Goal: Task Accomplishment & Management: Manage account settings

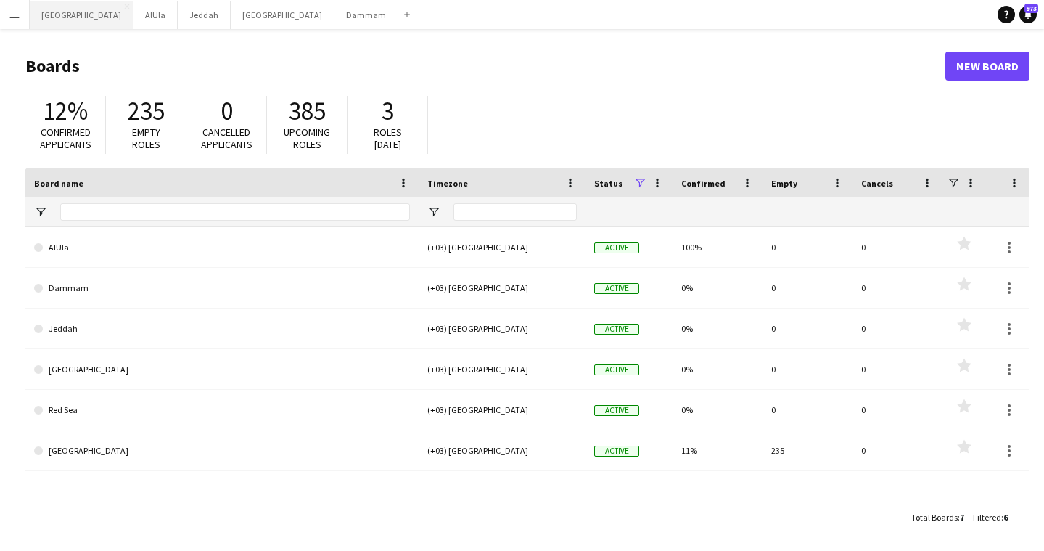
click at [40, 14] on button "Riyadh Close" at bounding box center [82, 15] width 104 height 28
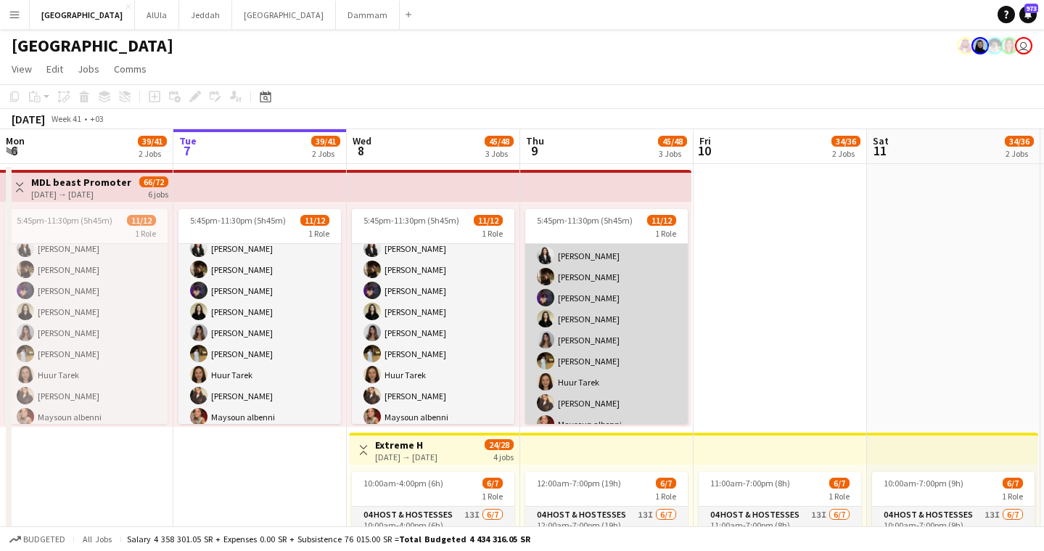
scroll to position [19, 0]
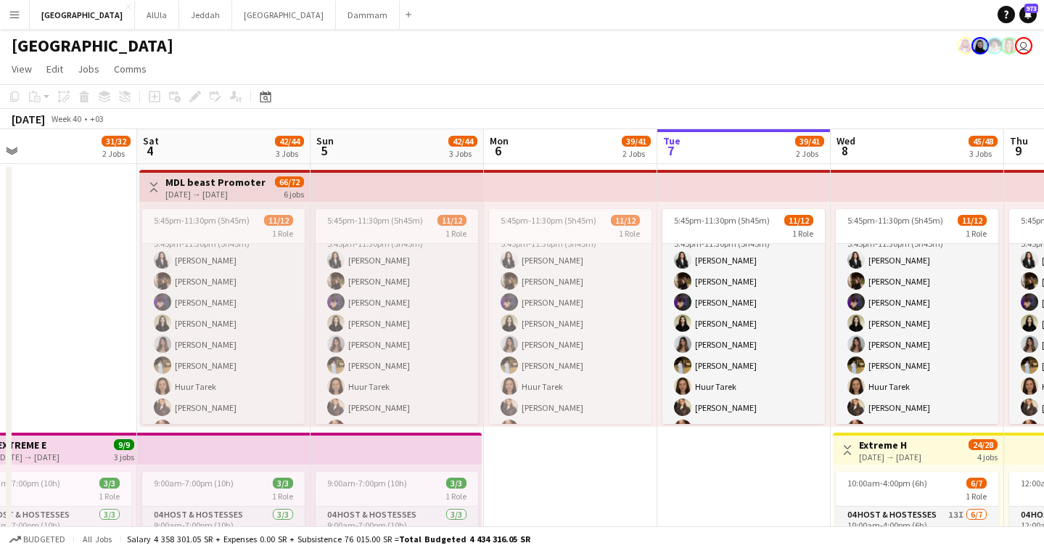
drag, startPoint x: 360, startPoint y: 145, endPoint x: 844, endPoint y: 129, distance: 484.4
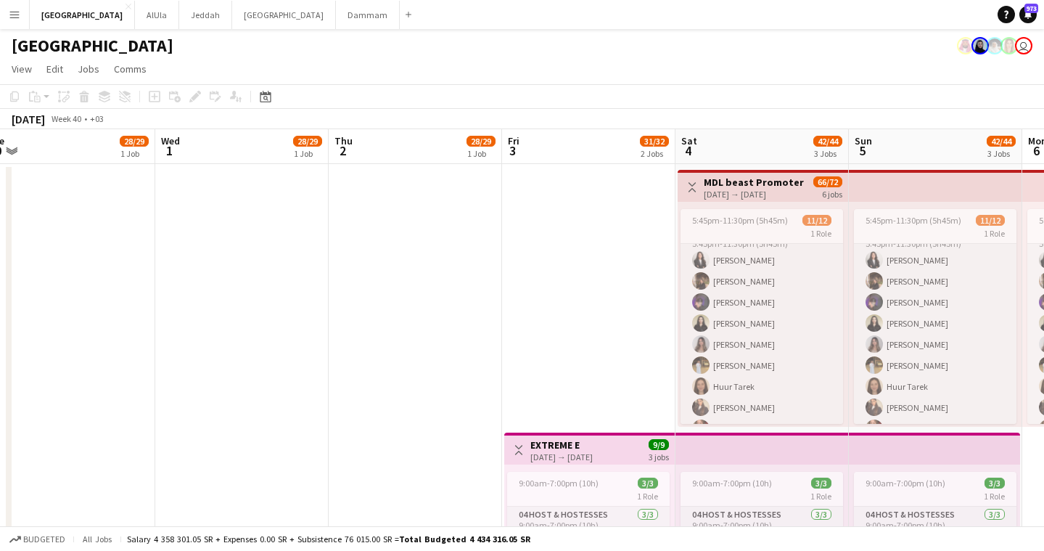
drag, startPoint x: 200, startPoint y: 144, endPoint x: 648, endPoint y: 140, distance: 448.6
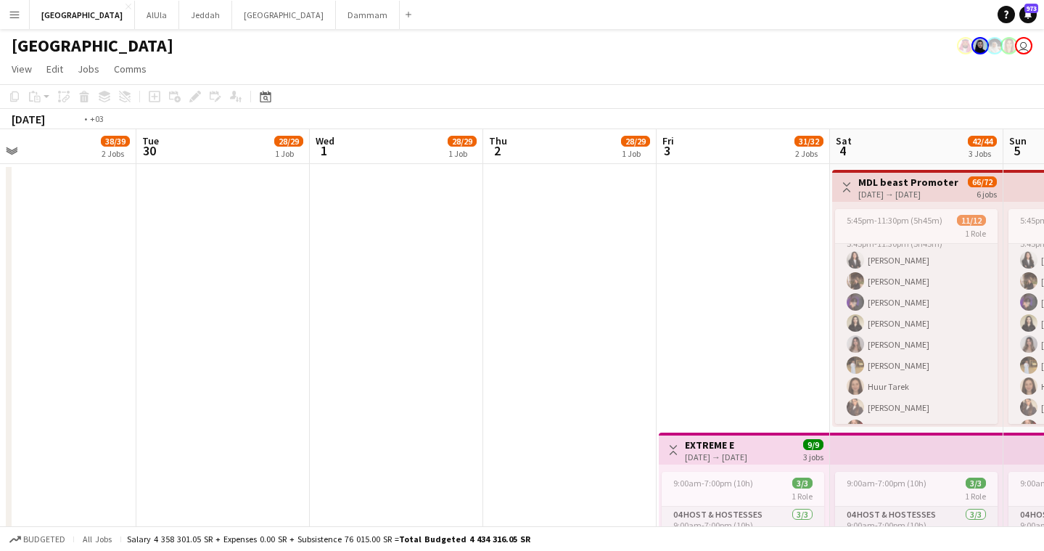
drag, startPoint x: 126, startPoint y: 153, endPoint x: 655, endPoint y: 149, distance: 529.8
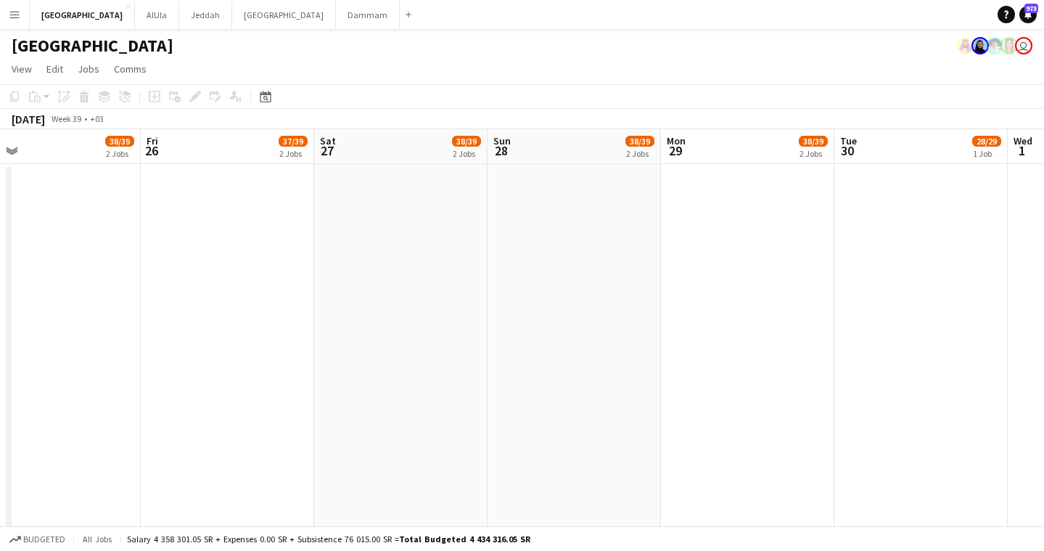
drag, startPoint x: 158, startPoint y: 160, endPoint x: 631, endPoint y: 151, distance: 473.3
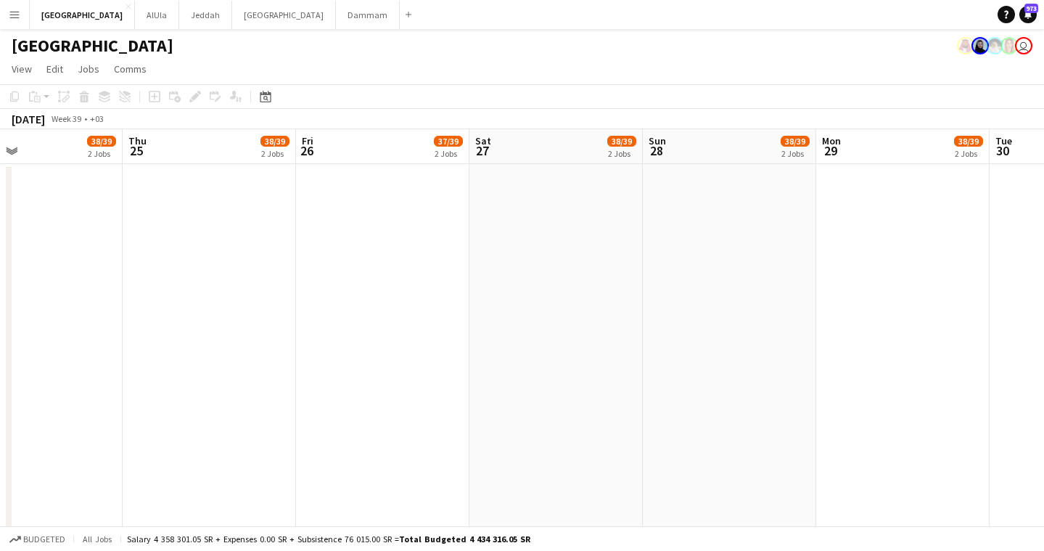
drag, startPoint x: 356, startPoint y: 152, endPoint x: 650, endPoint y: 148, distance: 294.7
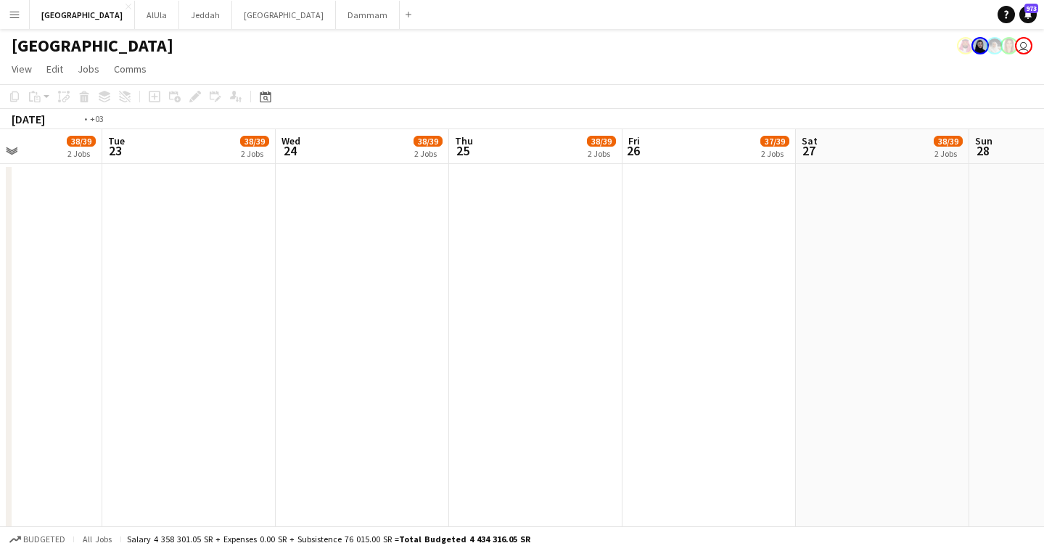
drag, startPoint x: 439, startPoint y: 152, endPoint x: 675, endPoint y: 151, distance: 235.9
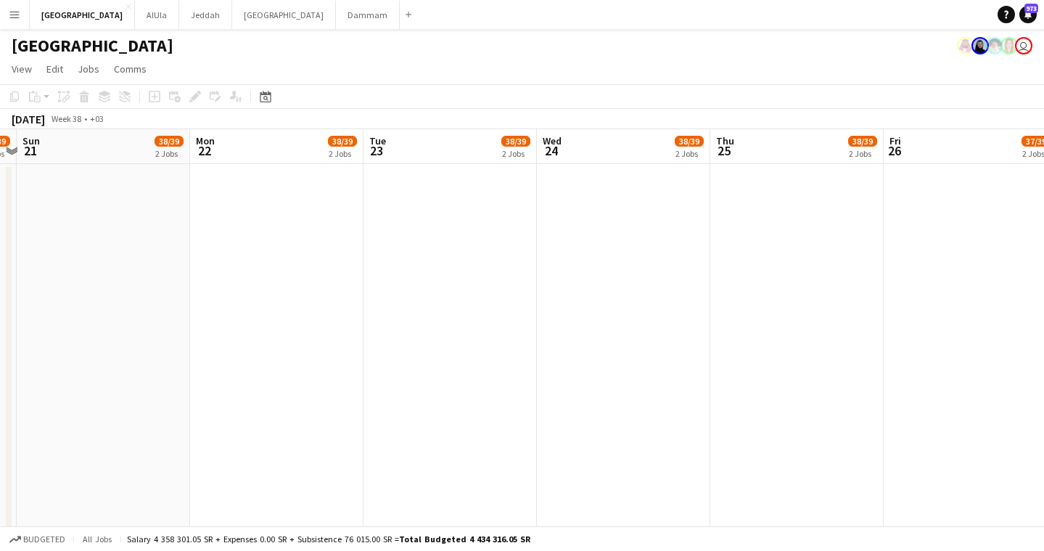
drag, startPoint x: 388, startPoint y: 157, endPoint x: 715, endPoint y: 152, distance: 327.4
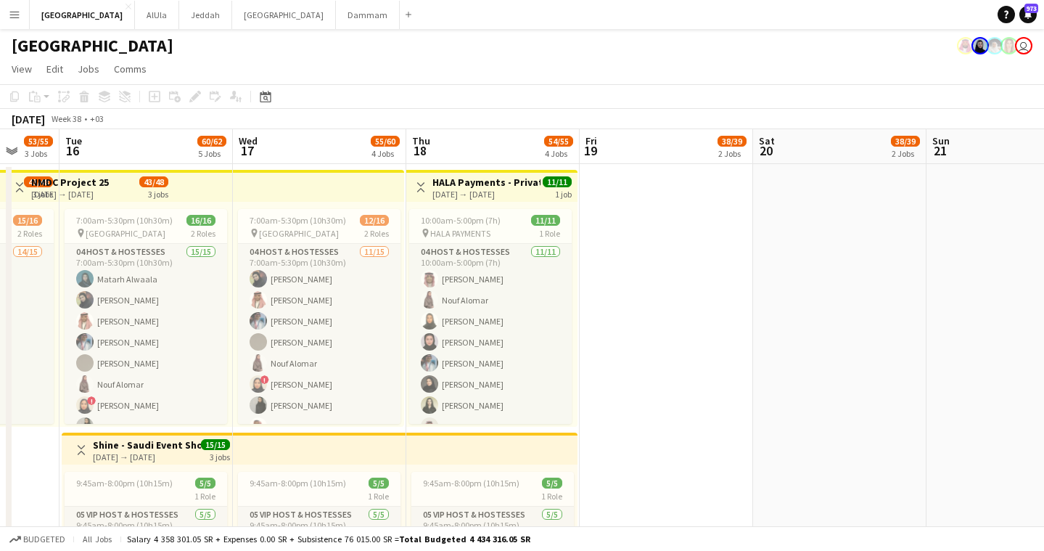
drag, startPoint x: 459, startPoint y: 152, endPoint x: 850, endPoint y: 139, distance: 390.7
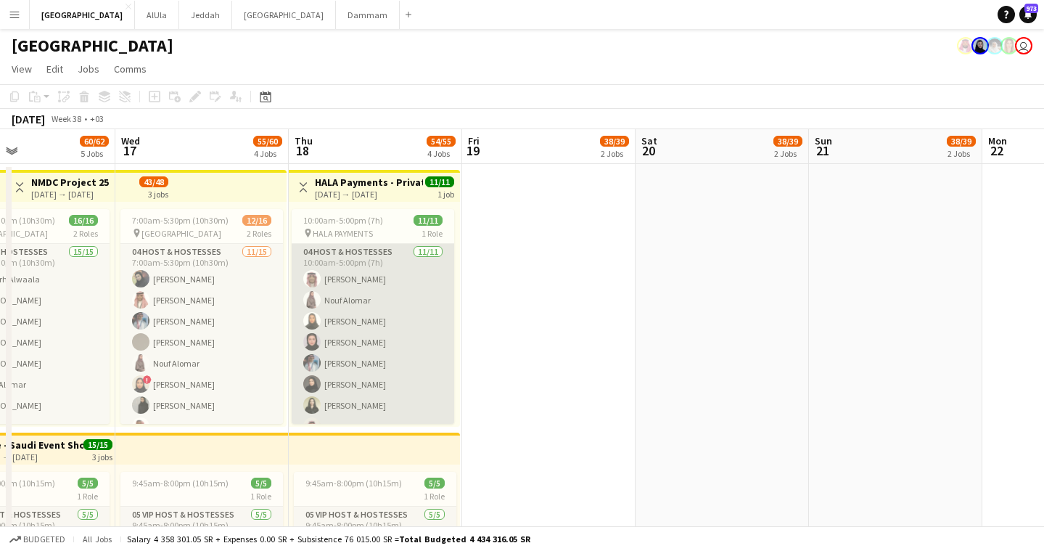
click at [396, 308] on app-card-role "04 Host & Hostesses 11/11 10:00am-5:00pm (7h) Khalid Aloraini Nouf Alomar Noura…" at bounding box center [373, 374] width 163 height 260
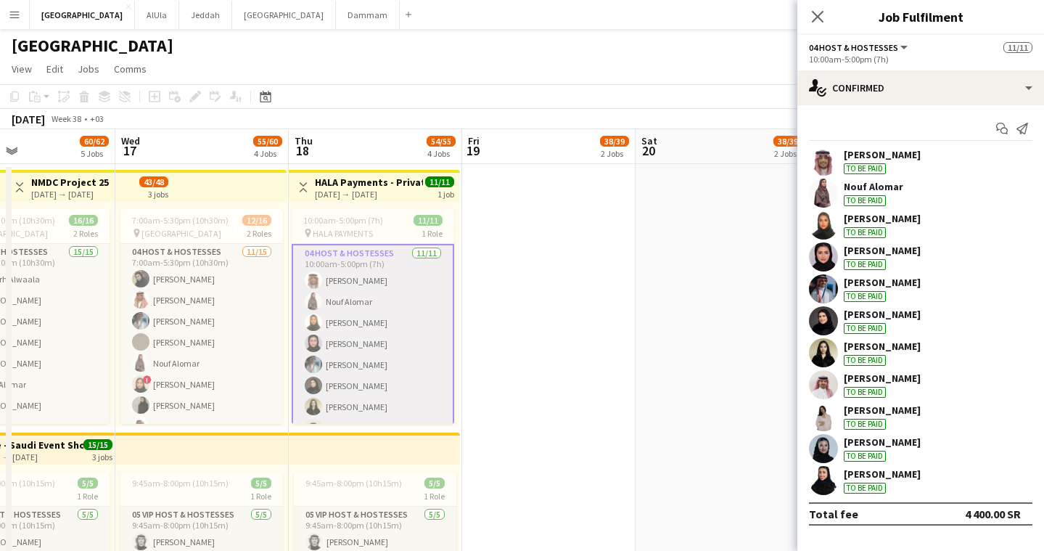
click at [371, 285] on app-card-role "04 Host & Hostesses 11/11 10:00am-5:00pm (7h) Khalid Aloraini Nouf Alomar Noura…" at bounding box center [373, 375] width 163 height 263
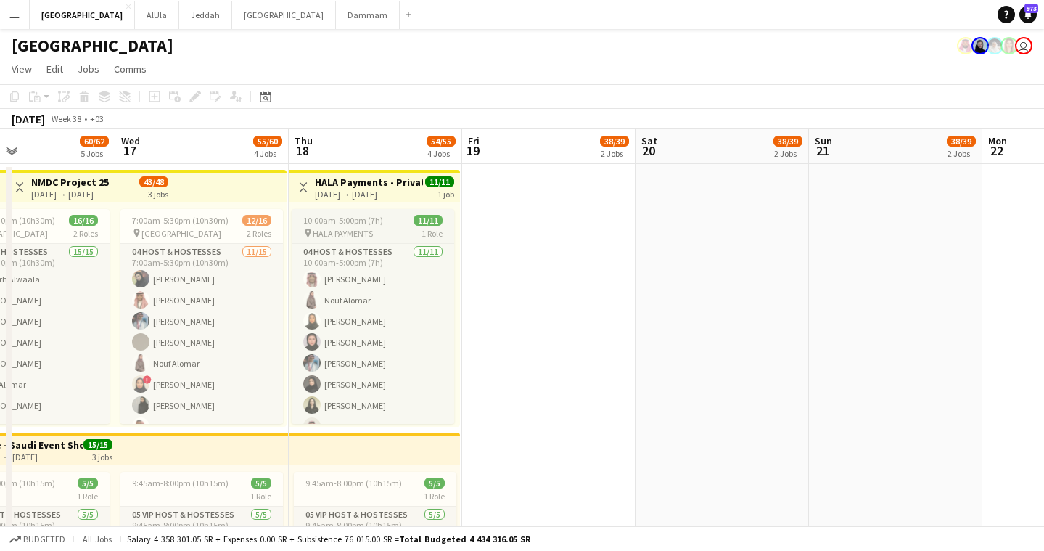
click at [371, 226] on app-job-card "10:00am-5:00pm (7h) 11/11 pin HALA PAYMENTS 1 Role 04 Host & Hostesses 11/11 10…" at bounding box center [373, 316] width 163 height 215
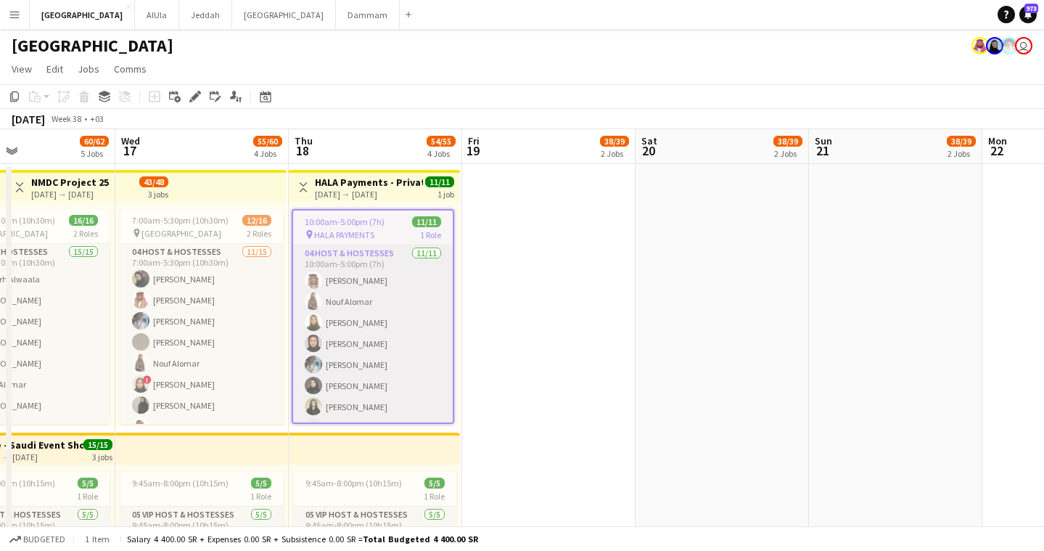
click at [340, 224] on span "10:00am-5:00pm (7h)" at bounding box center [345, 221] width 80 height 11
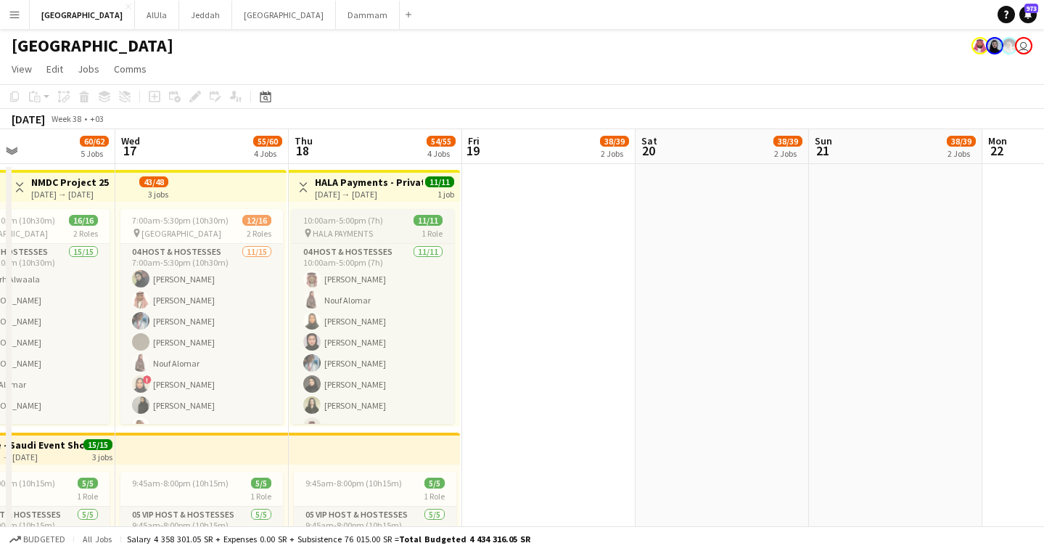
click at [340, 214] on app-job-card "10:00am-5:00pm (7h) 11/11 pin HALA PAYMENTS 1 Role 04 Host & Hostesses 11/11 10…" at bounding box center [373, 316] width 163 height 215
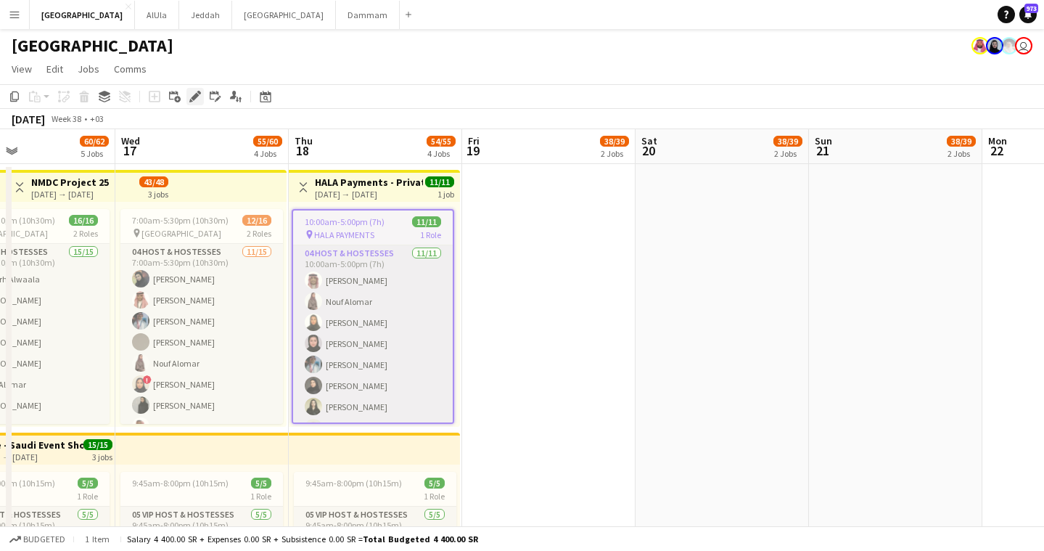
click at [192, 99] on icon "Edit" at bounding box center [195, 97] width 12 height 12
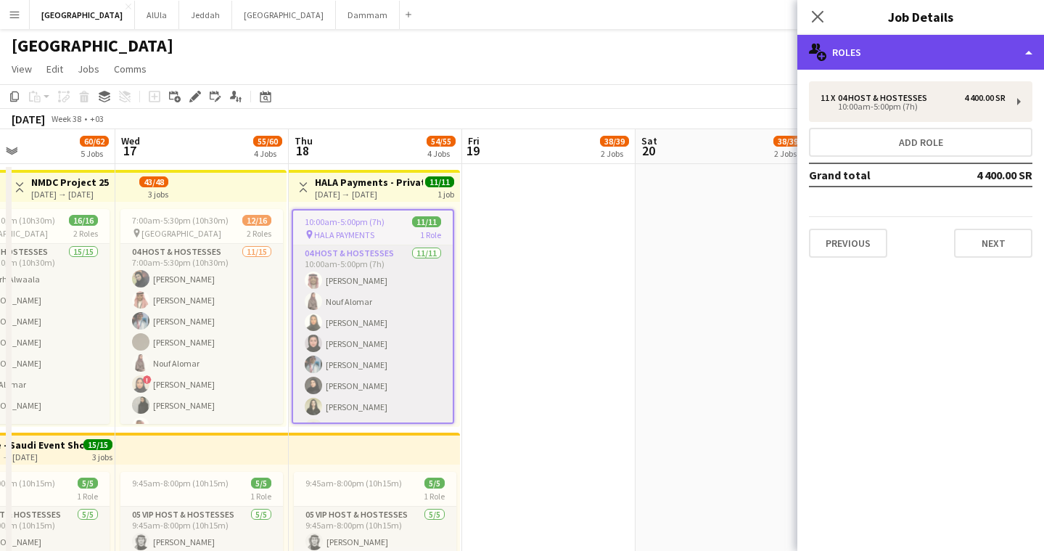
click at [970, 48] on div "multiple-users-add Roles" at bounding box center [921, 52] width 247 height 35
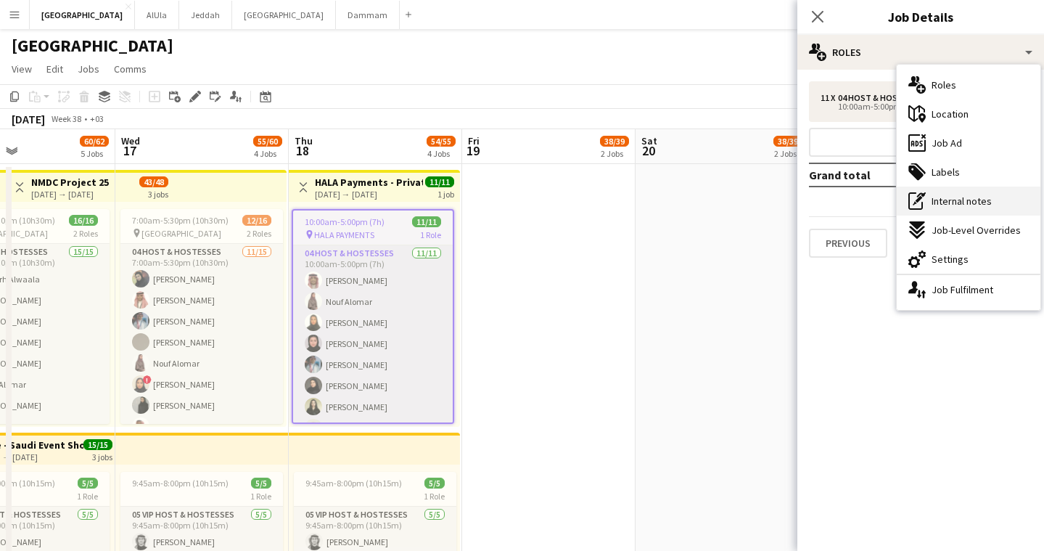
click at [964, 201] on span "Internal notes" at bounding box center [962, 201] width 60 height 13
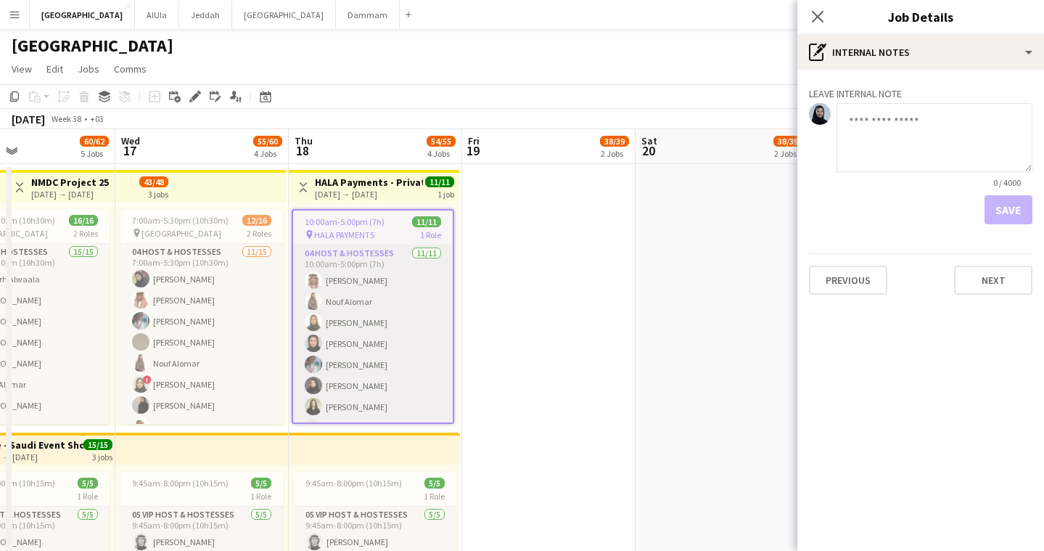
click at [873, 145] on textarea at bounding box center [935, 137] width 196 height 69
drag, startPoint x: 925, startPoint y: 133, endPoint x: 831, endPoint y: 117, distance: 95.0
click at [831, 117] on div "** 2 / 4000" at bounding box center [921, 146] width 224 height 86
paste textarea "**********"
click at [903, 118] on textarea "**********" at bounding box center [935, 137] width 196 height 69
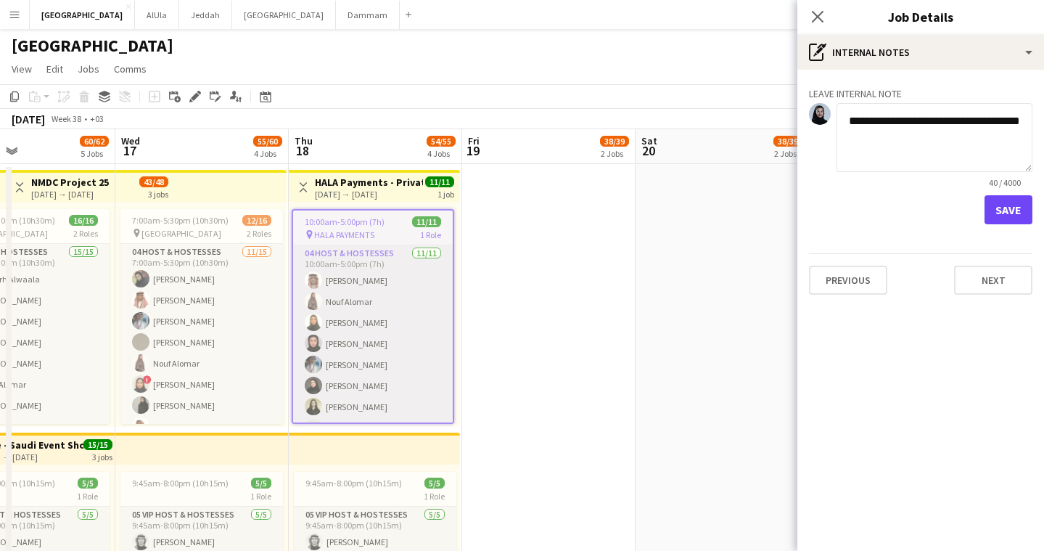
drag, startPoint x: 901, startPoint y: 134, endPoint x: 938, endPoint y: 120, distance: 40.2
click at [938, 120] on textarea "**********" at bounding box center [935, 137] width 196 height 69
click at [925, 133] on textarea "**********" at bounding box center [935, 137] width 196 height 69
click at [1017, 136] on textarea "**********" at bounding box center [935, 137] width 196 height 69
click at [896, 132] on textarea "**********" at bounding box center [935, 137] width 196 height 69
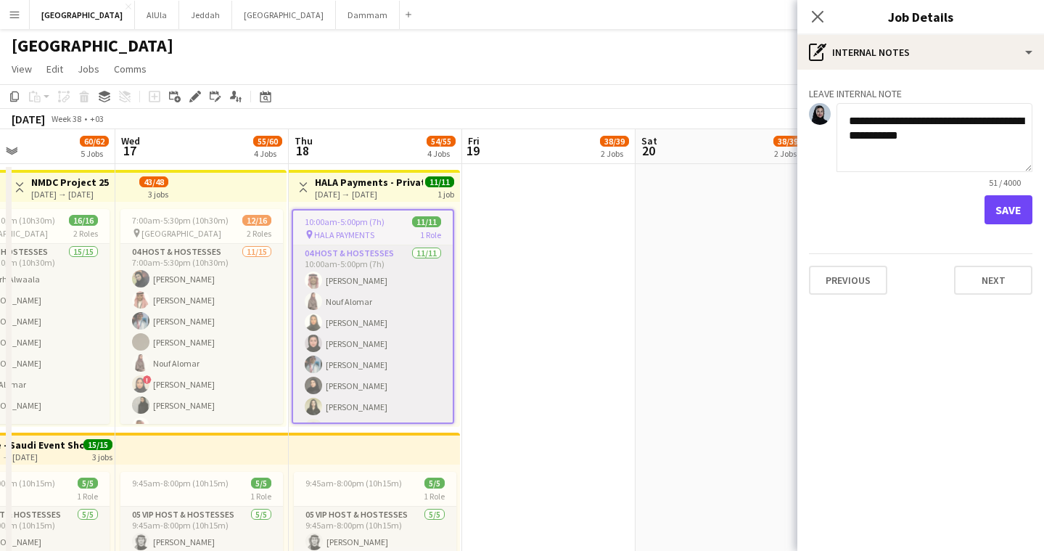
type textarea "**********"
drag, startPoint x: 1010, startPoint y: 147, endPoint x: 848, endPoint y: 108, distance: 165.7
click at [848, 108] on textarea "**********" at bounding box center [935, 137] width 196 height 69
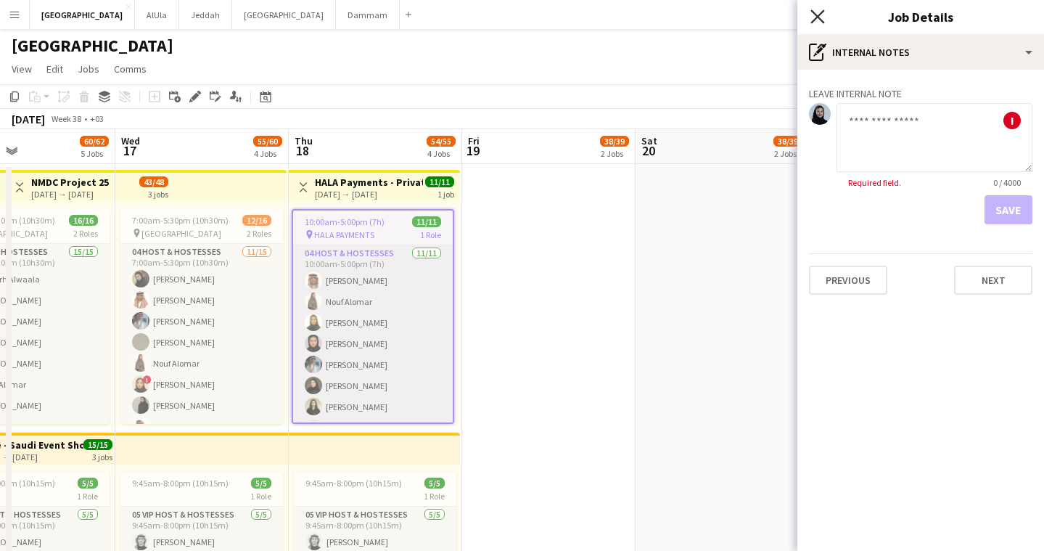
click at [819, 18] on icon at bounding box center [818, 16] width 14 height 14
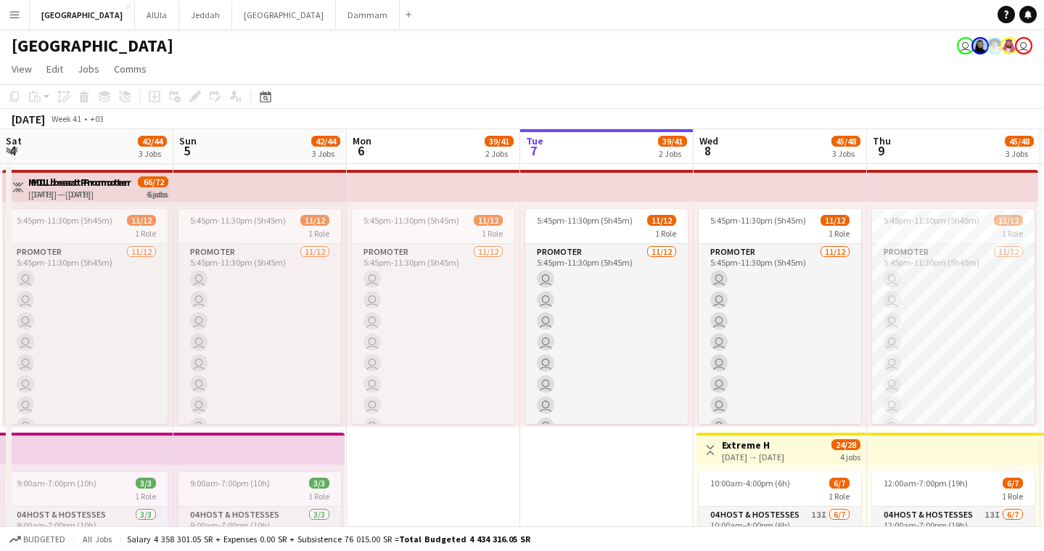
scroll to position [0, 347]
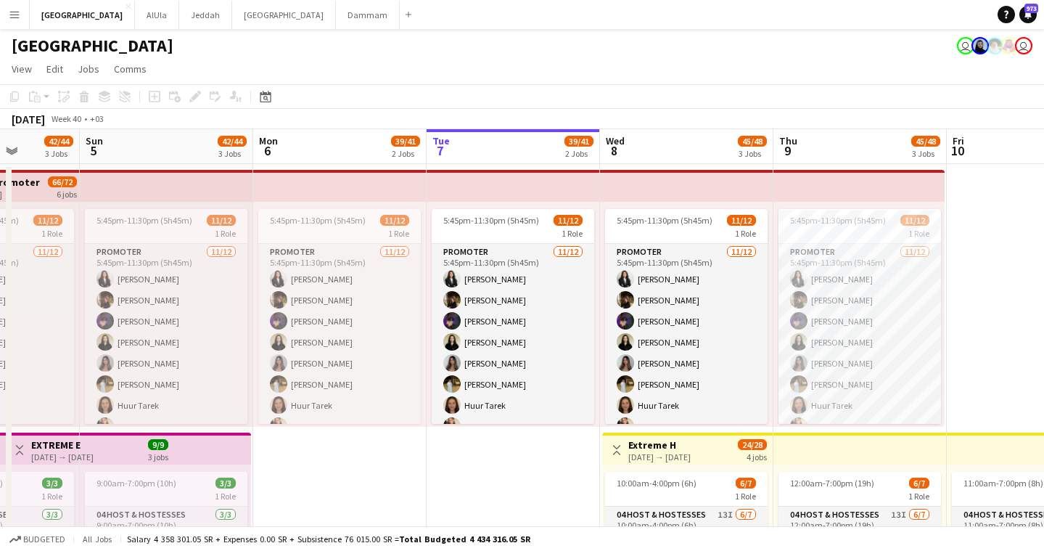
drag, startPoint x: 192, startPoint y: 148, endPoint x: 744, endPoint y: 117, distance: 553.2
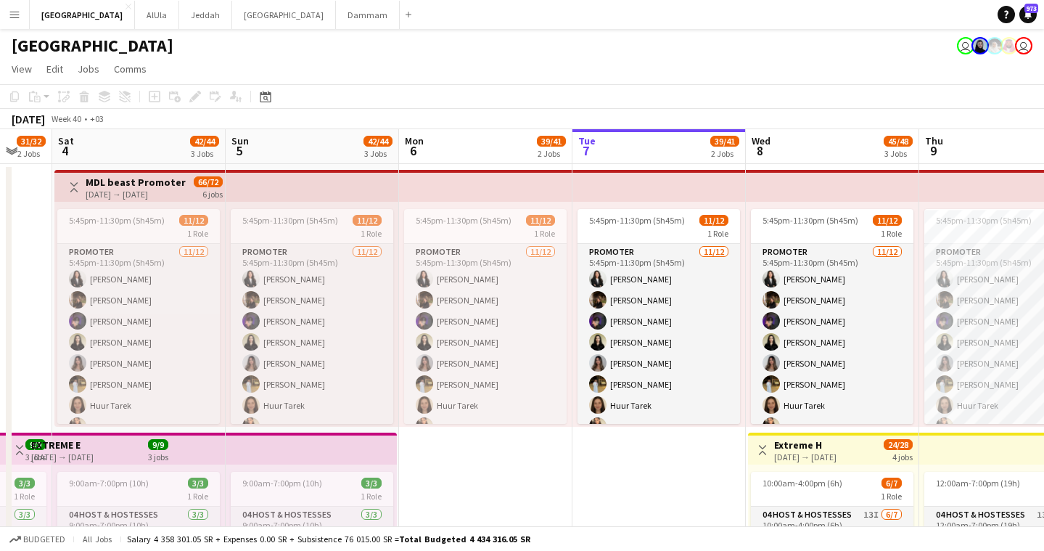
drag, startPoint x: 311, startPoint y: 150, endPoint x: 855, endPoint y: 131, distance: 543.9
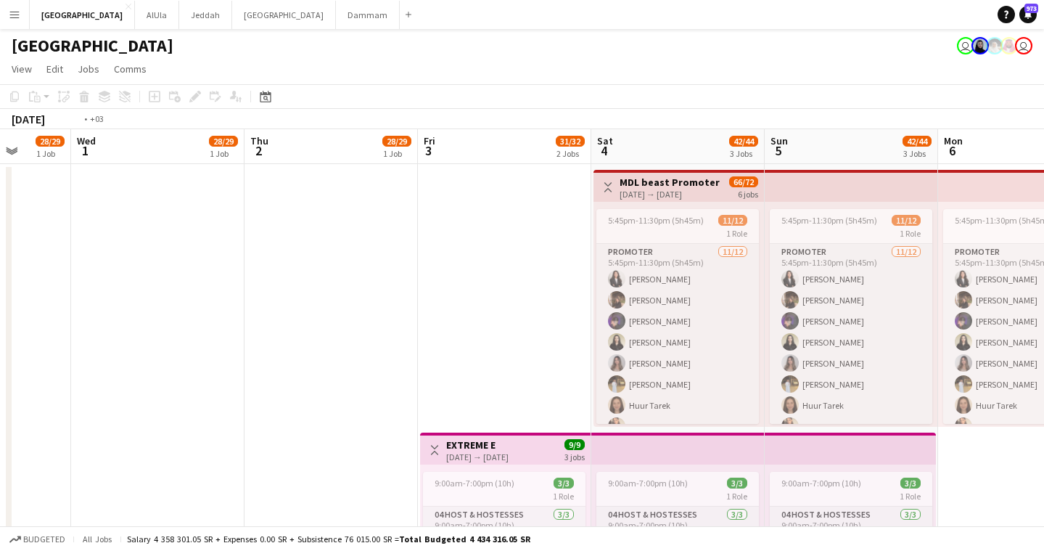
drag, startPoint x: 373, startPoint y: 147, endPoint x: 852, endPoint y: 139, distance: 479.1
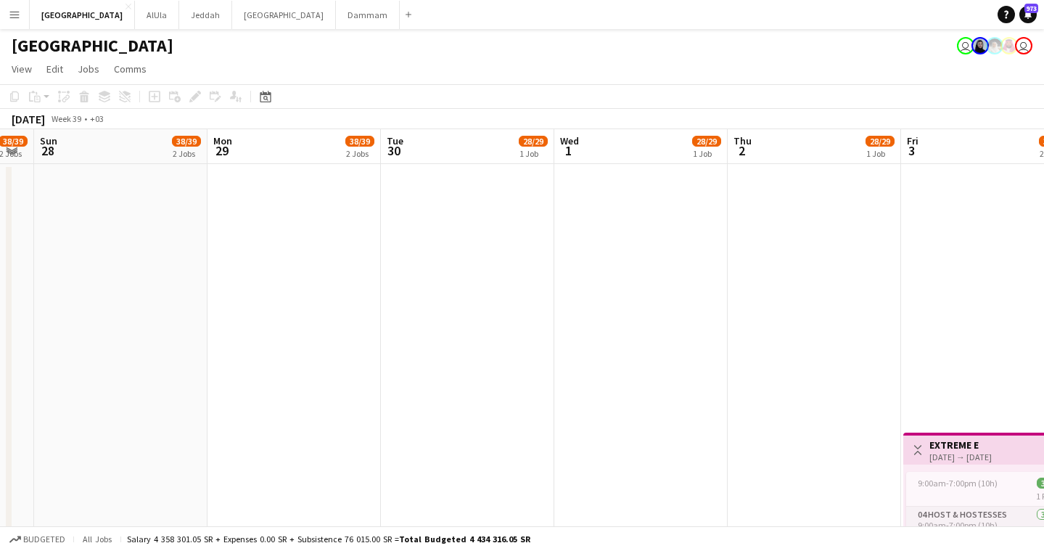
drag, startPoint x: 520, startPoint y: 151, endPoint x: 753, endPoint y: 142, distance: 233.2
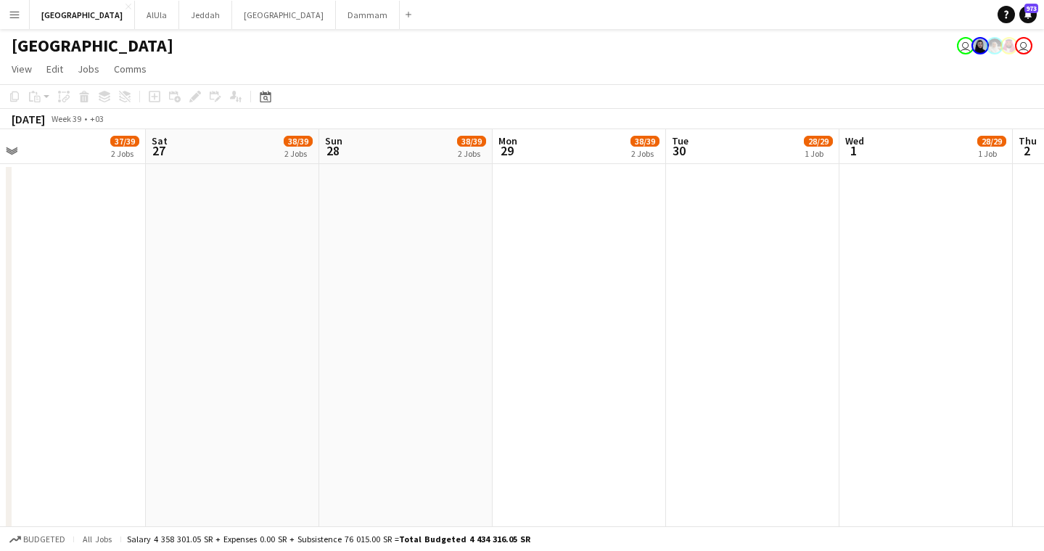
drag, startPoint x: 456, startPoint y: 144, endPoint x: 864, endPoint y: 142, distance: 408.6
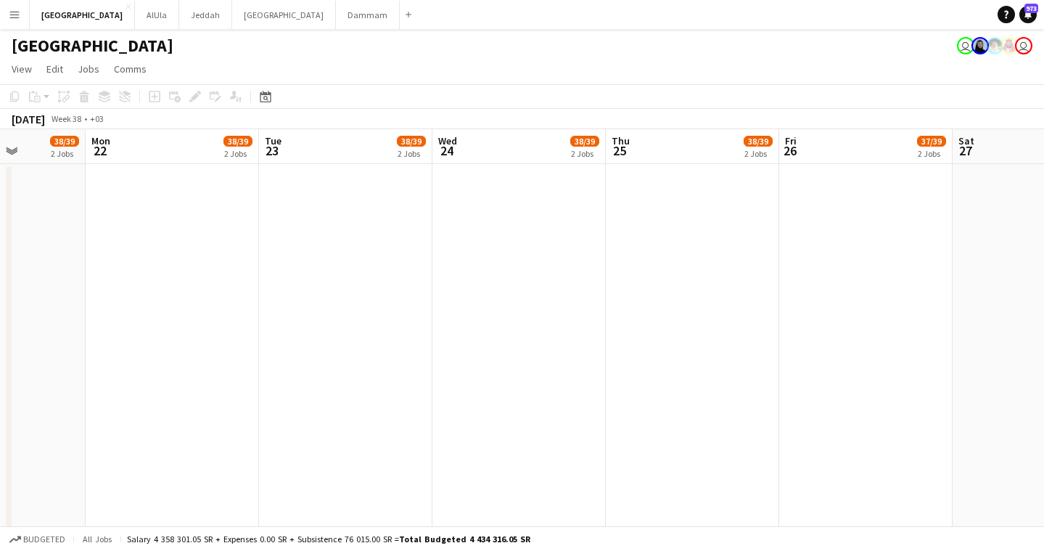
drag, startPoint x: 703, startPoint y: 160, endPoint x: 1056, endPoint y: 150, distance: 353.6
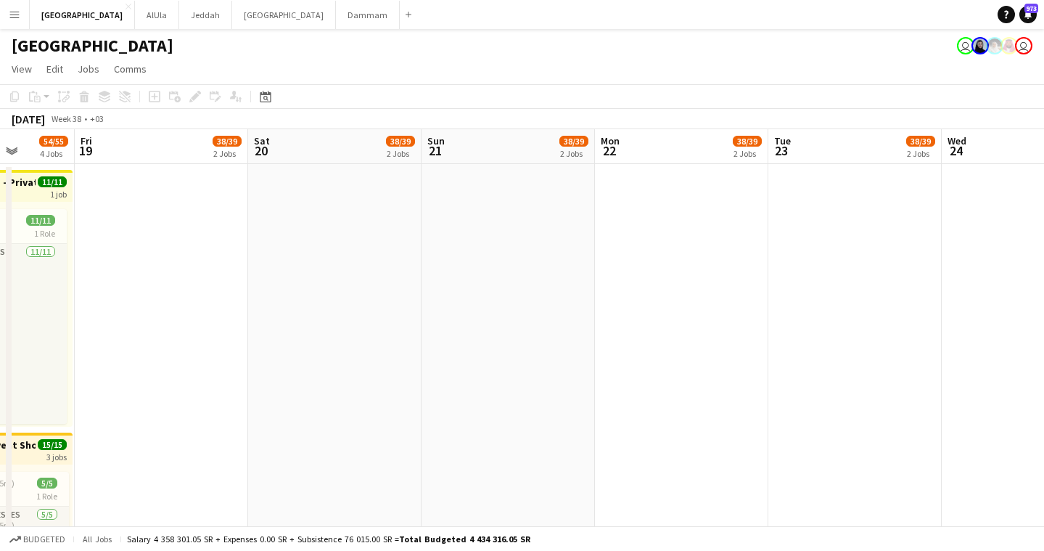
drag, startPoint x: 361, startPoint y: 158, endPoint x: 923, endPoint y: 160, distance: 561.8
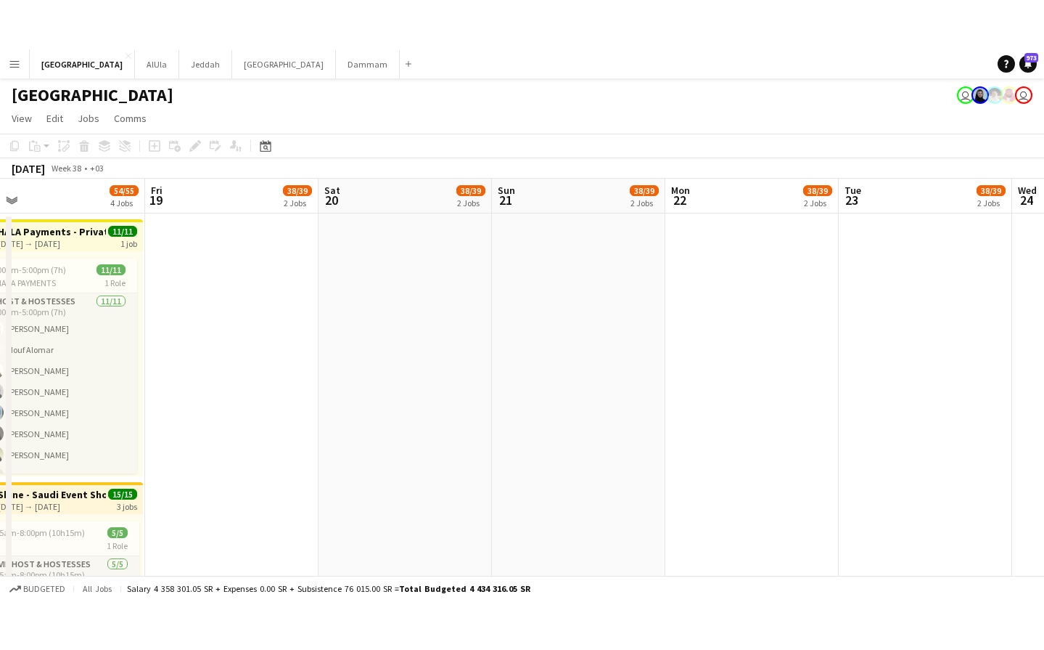
scroll to position [0, 311]
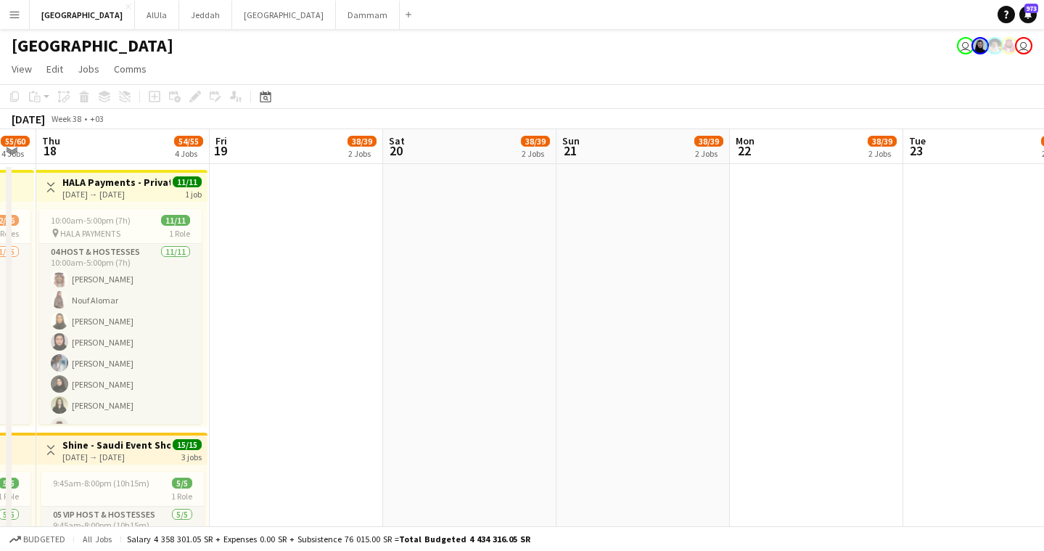
drag, startPoint x: 373, startPoint y: 163, endPoint x: 855, endPoint y: 158, distance: 482.0
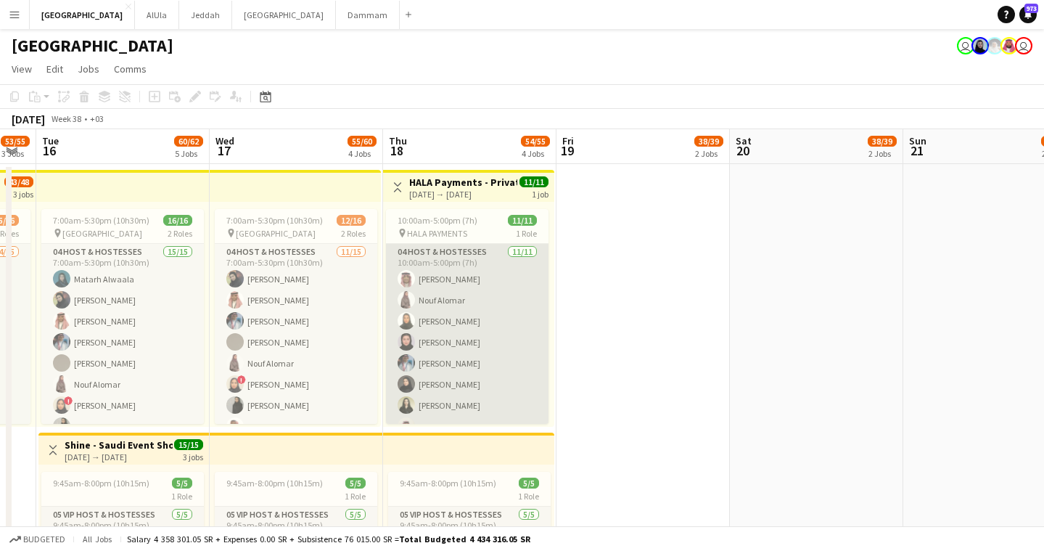
click at [424, 360] on app-card-role "04 Host & Hostesses 11/11 10:00am-5:00pm (7h) Khalid Aloraini Nouf Alomar Noura…" at bounding box center [467, 374] width 163 height 260
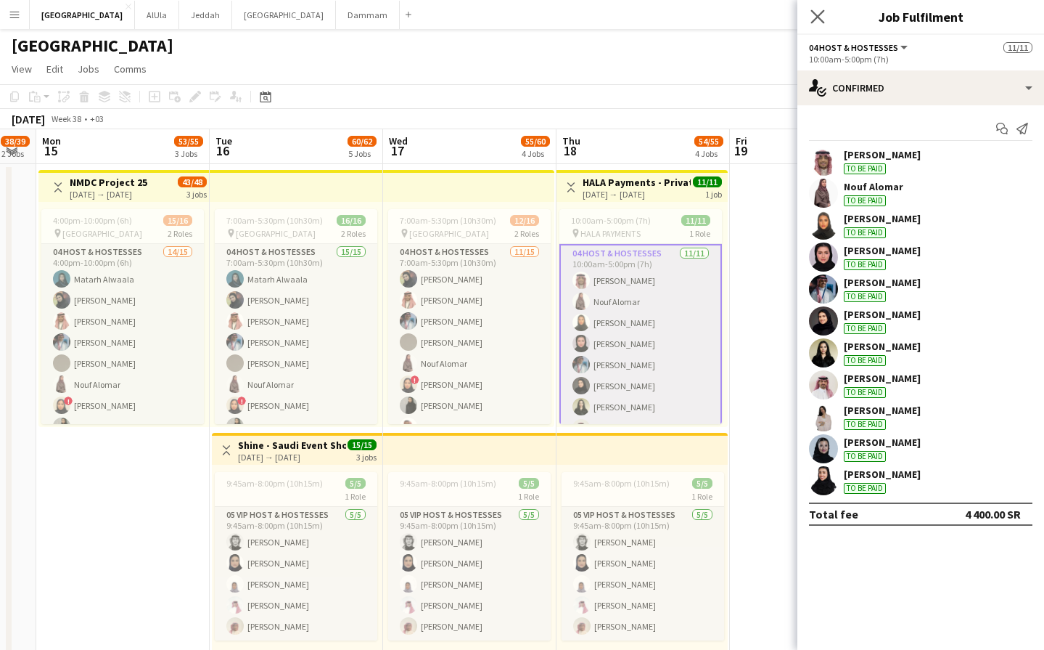
click at [824, 7] on app-icon "Close pop-in" at bounding box center [818, 17] width 21 height 21
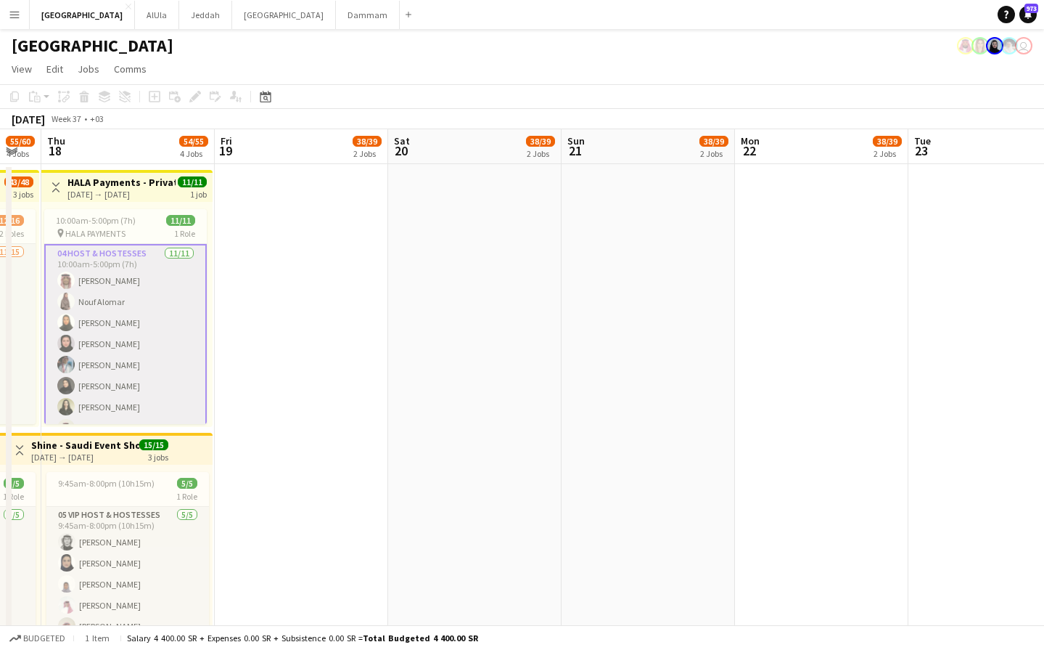
drag, startPoint x: 614, startPoint y: 171, endPoint x: 404, endPoint y: 168, distance: 210.5
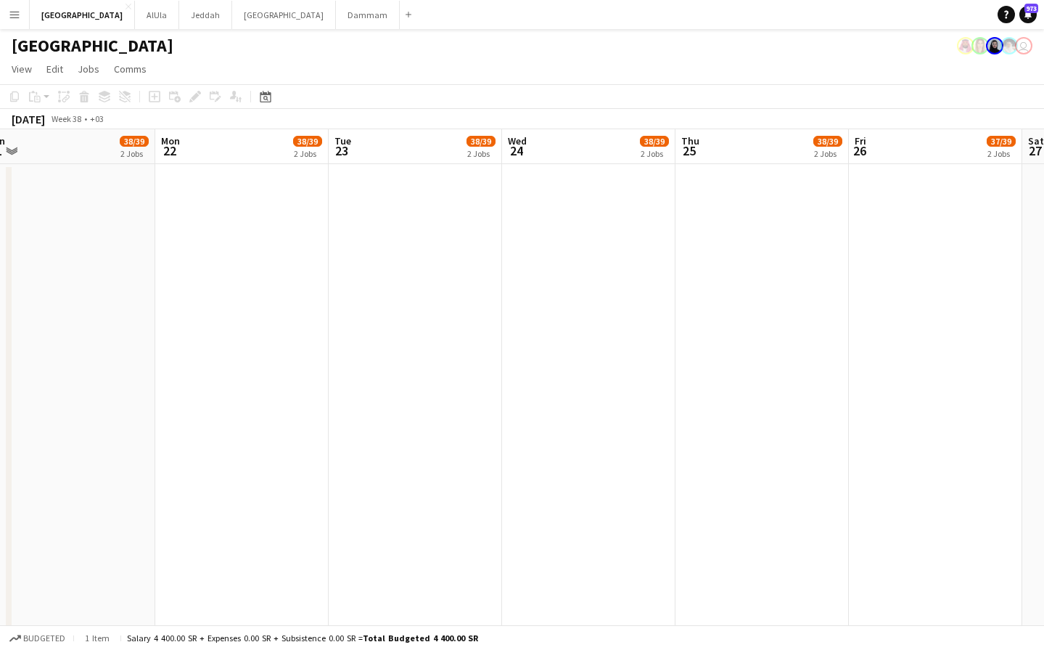
drag, startPoint x: 805, startPoint y: 153, endPoint x: -18, endPoint y: 174, distance: 823.3
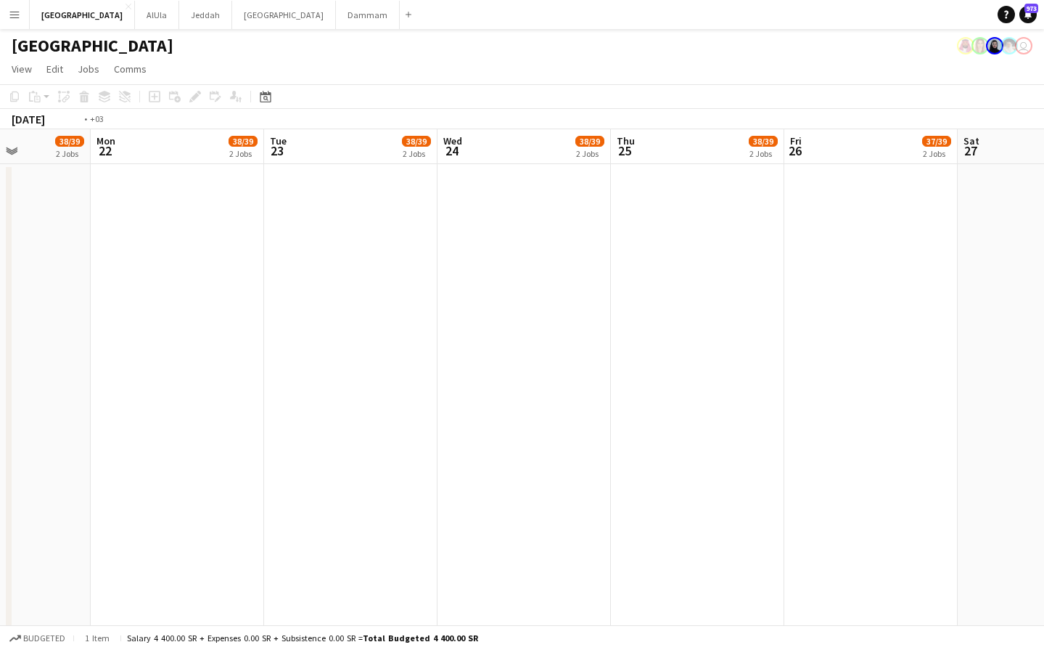
drag, startPoint x: 566, startPoint y: 179, endPoint x: 253, endPoint y: 197, distance: 314.1
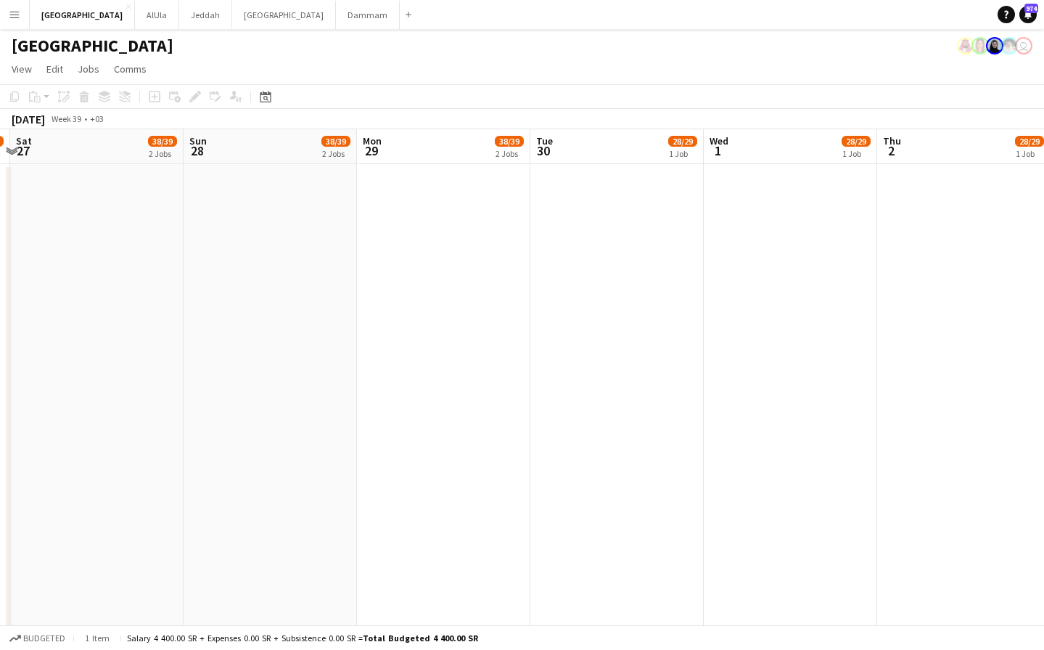
drag, startPoint x: 565, startPoint y: 200, endPoint x: 409, endPoint y: 208, distance: 157.0
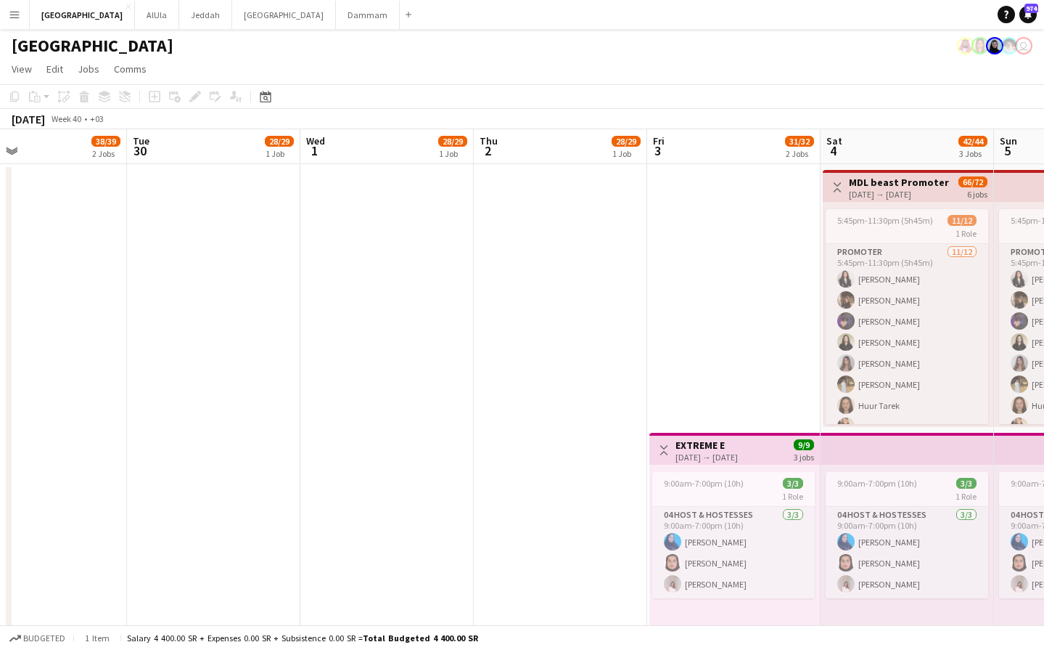
drag, startPoint x: 604, startPoint y: 165, endPoint x: 494, endPoint y: 170, distance: 109.7
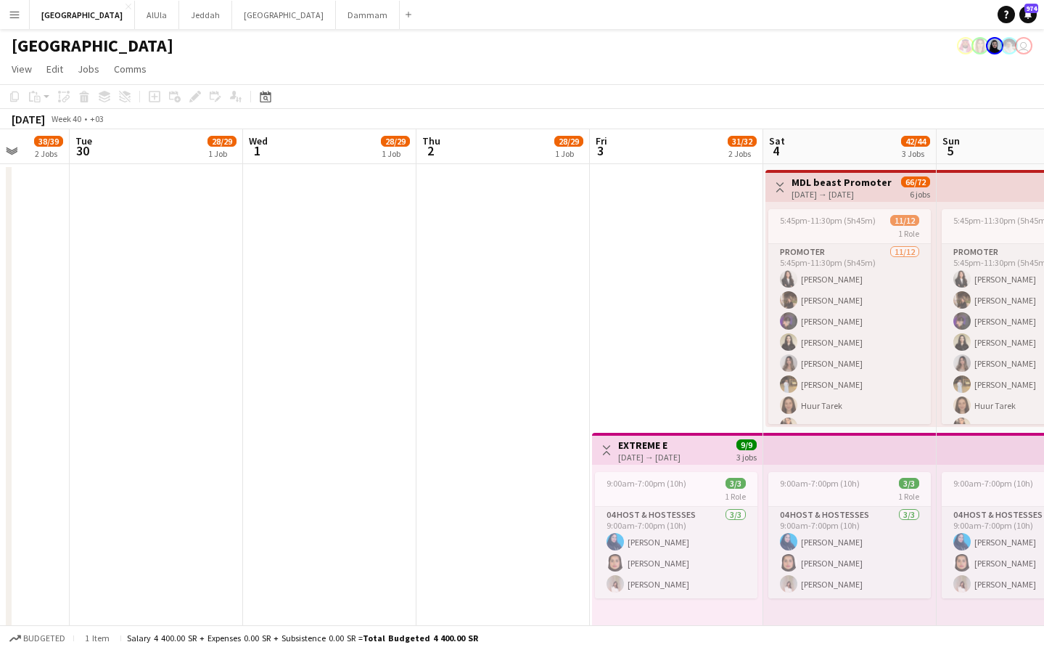
drag, startPoint x: 893, startPoint y: 137, endPoint x: 536, endPoint y: 151, distance: 356.6
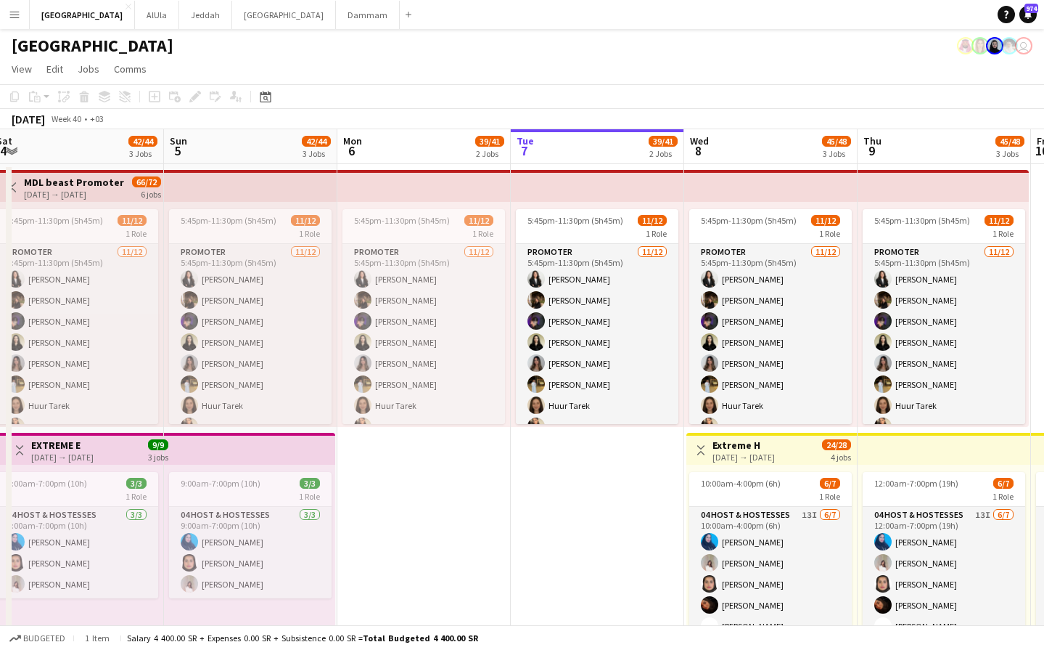
drag, startPoint x: 994, startPoint y: 152, endPoint x: 585, endPoint y: 181, distance: 409.7
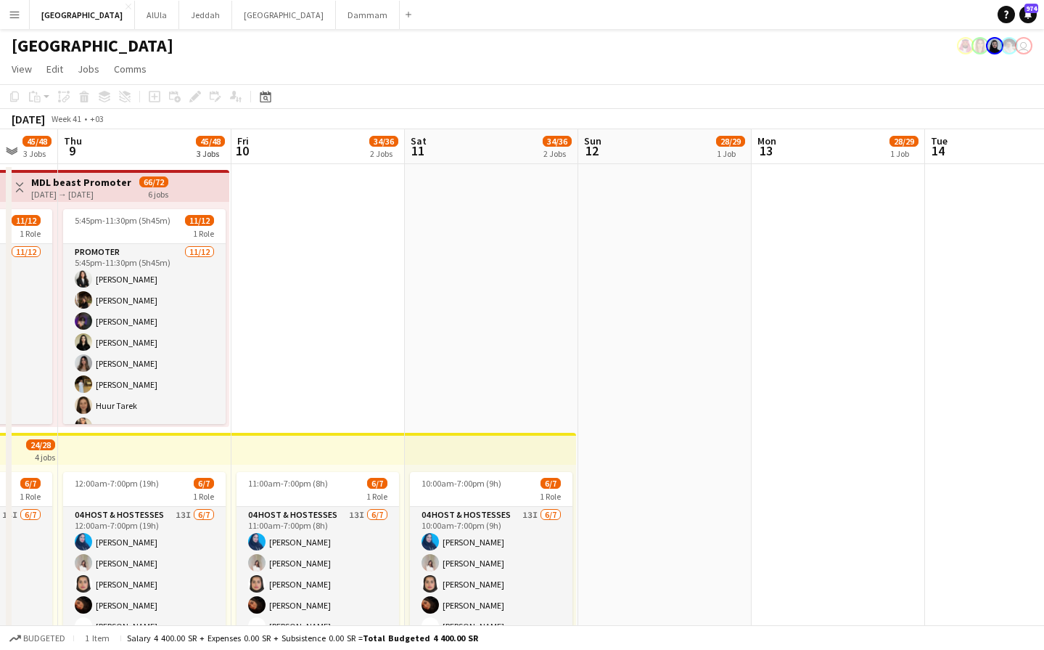
drag, startPoint x: 690, startPoint y: 174, endPoint x: 138, endPoint y: 200, distance: 552.9
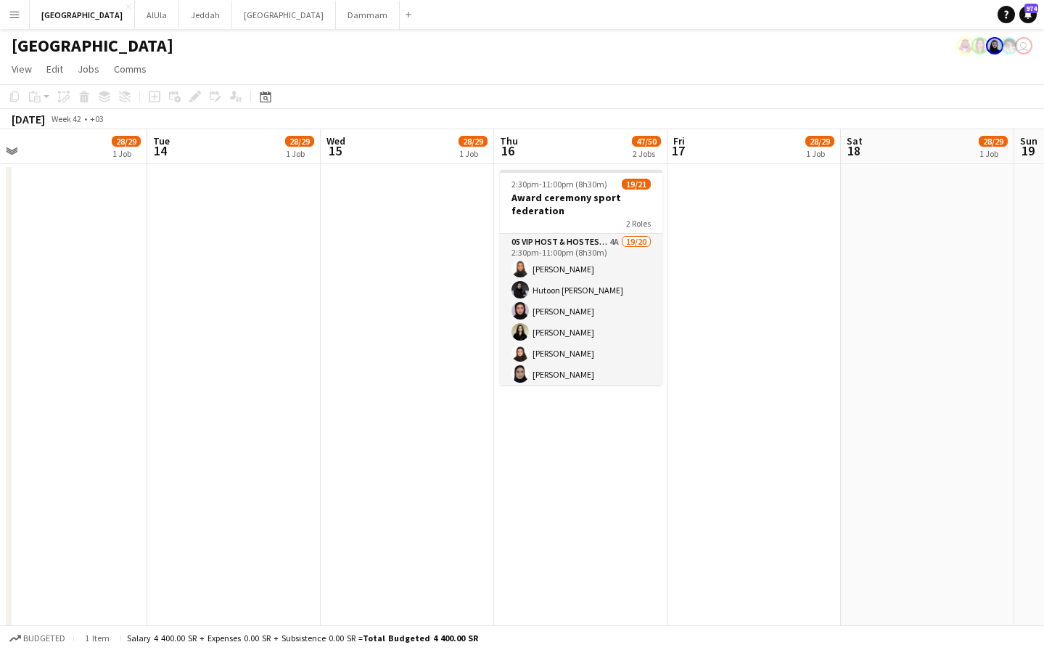
scroll to position [0, 720]
drag, startPoint x: 699, startPoint y: 158, endPoint x: 198, endPoint y: 198, distance: 502.4
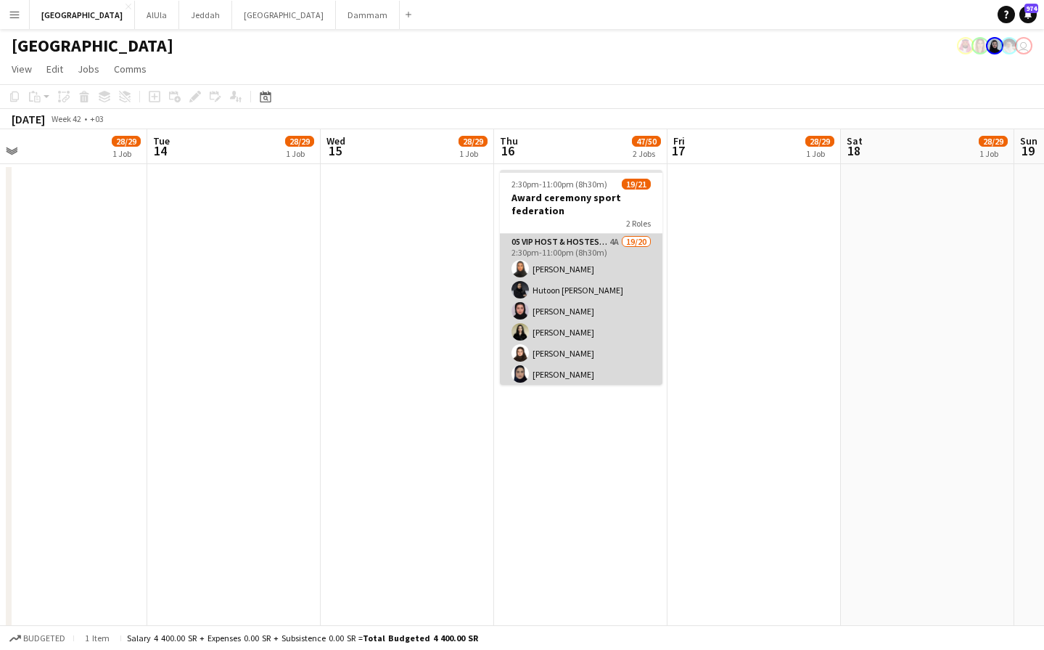
click at [555, 311] on app-card-role "05 VIP Host & Hostesses 4A 19/20 2:30pm-11:00pm (8h30m) Nourah Alrumaih Hutoon …" at bounding box center [581, 458] width 163 height 449
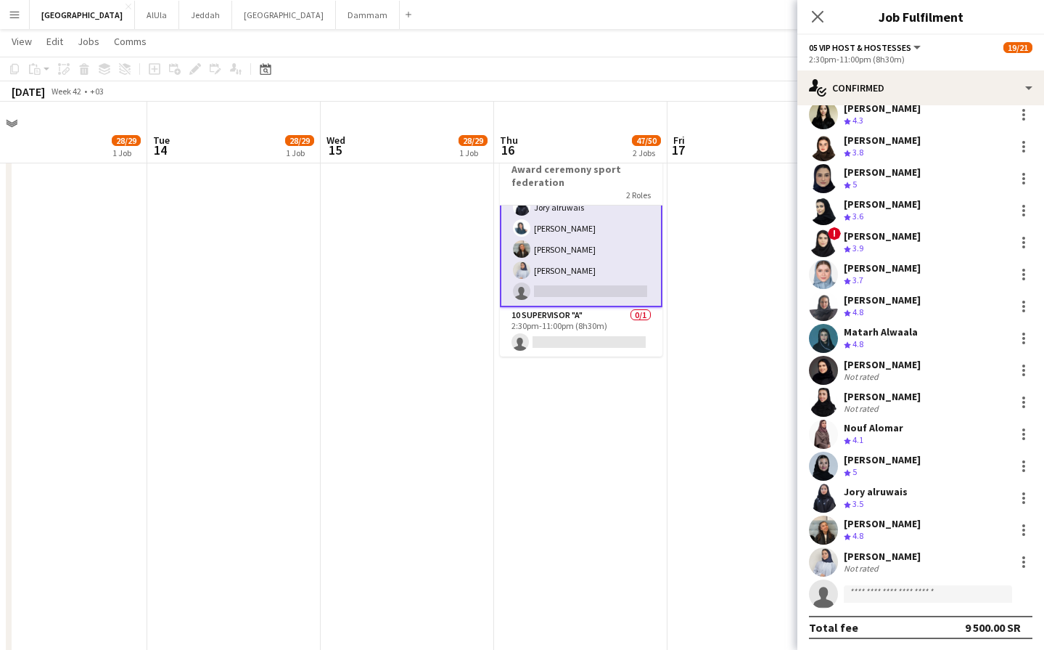
scroll to position [54, 0]
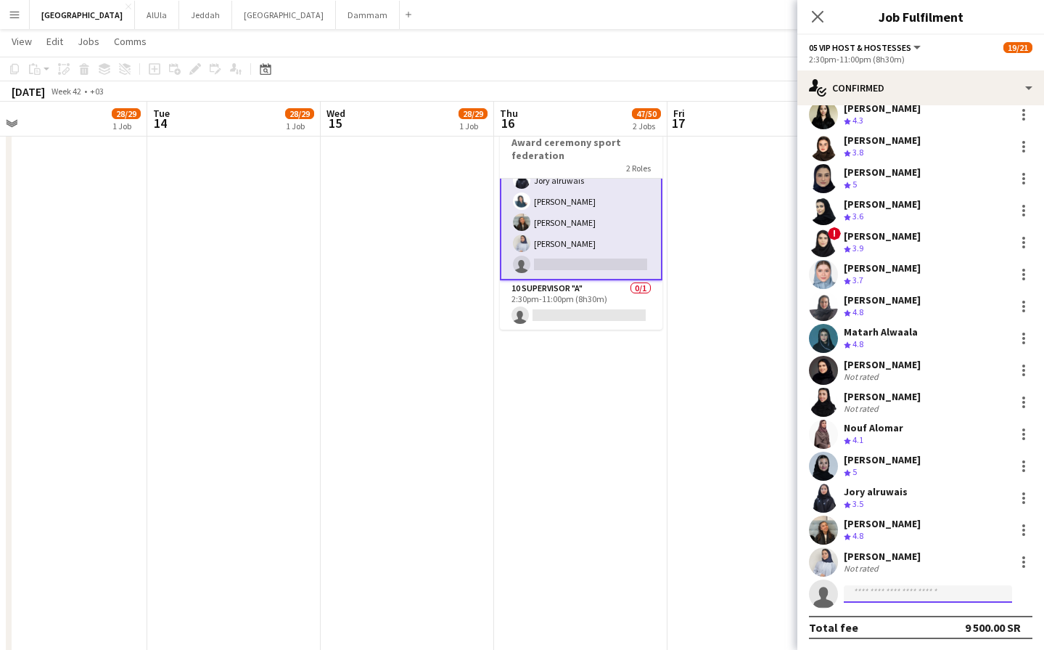
click at [917, 550] on input at bounding box center [928, 593] width 168 height 17
type input "****"
click at [925, 550] on span "amromaged@windowslive.com" at bounding box center [928, 626] width 145 height 12
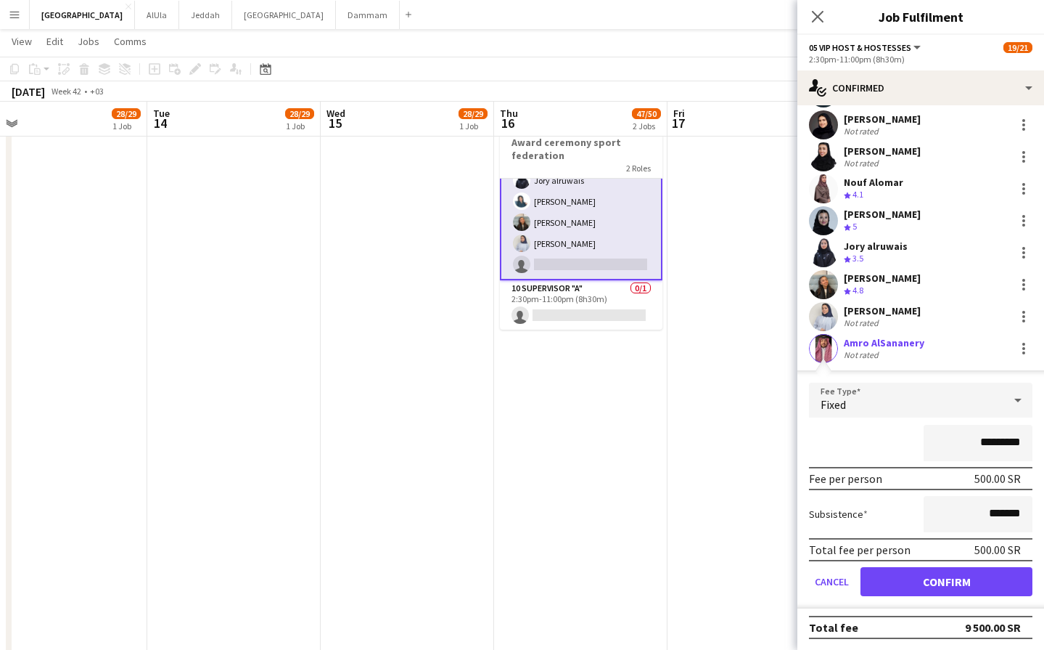
click at [930, 550] on button "Confirm" at bounding box center [947, 581] width 172 height 29
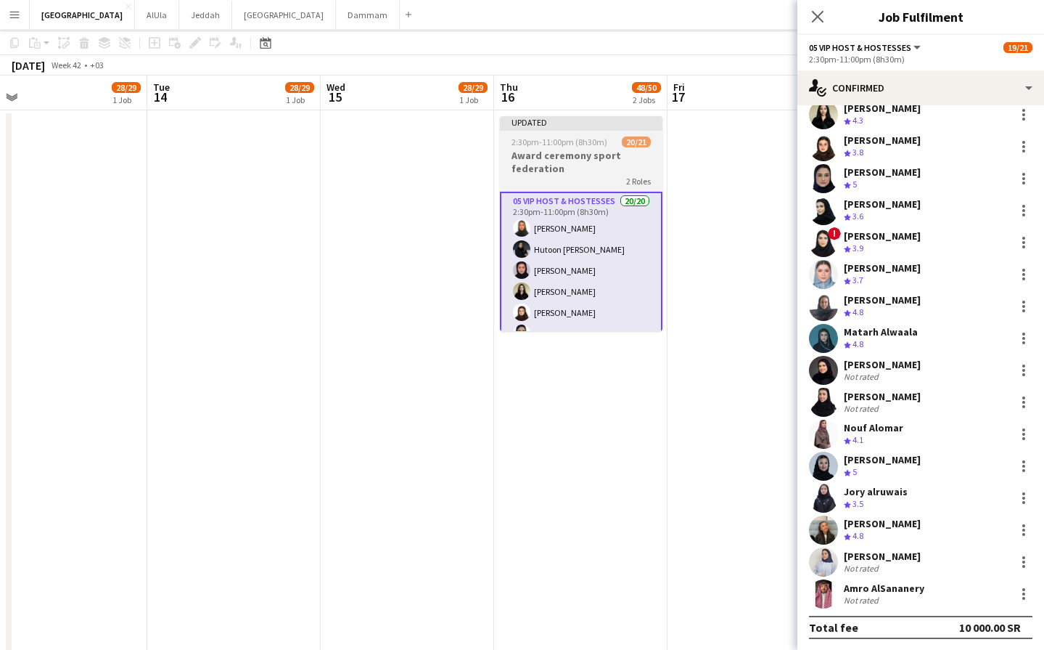
scroll to position [0, 0]
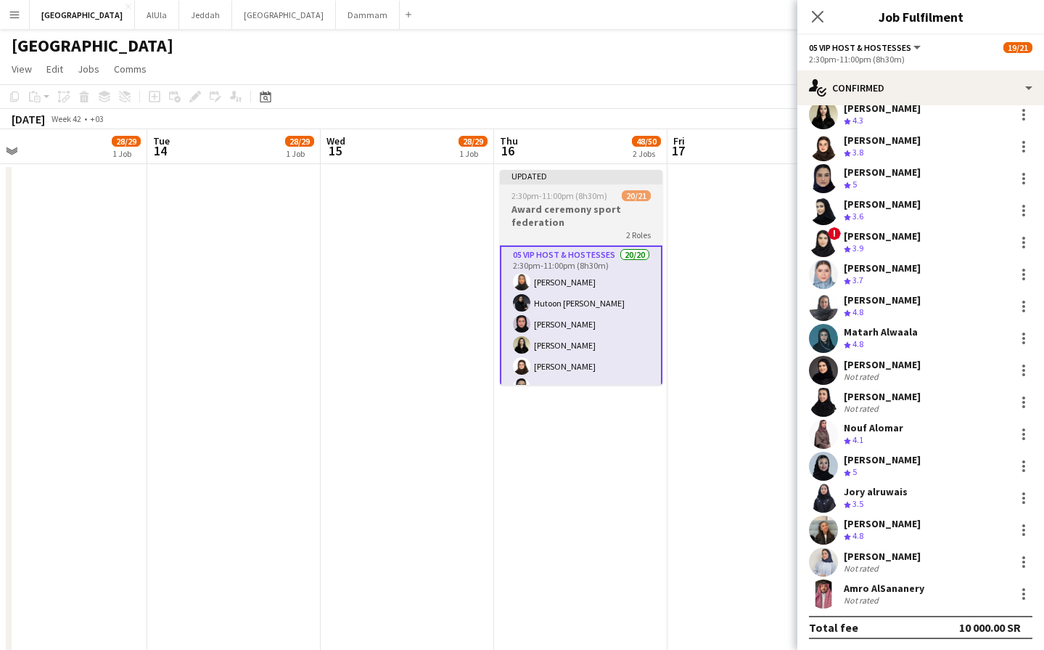
click at [604, 209] on h3 "Award ceremony sport federation" at bounding box center [581, 215] width 163 height 26
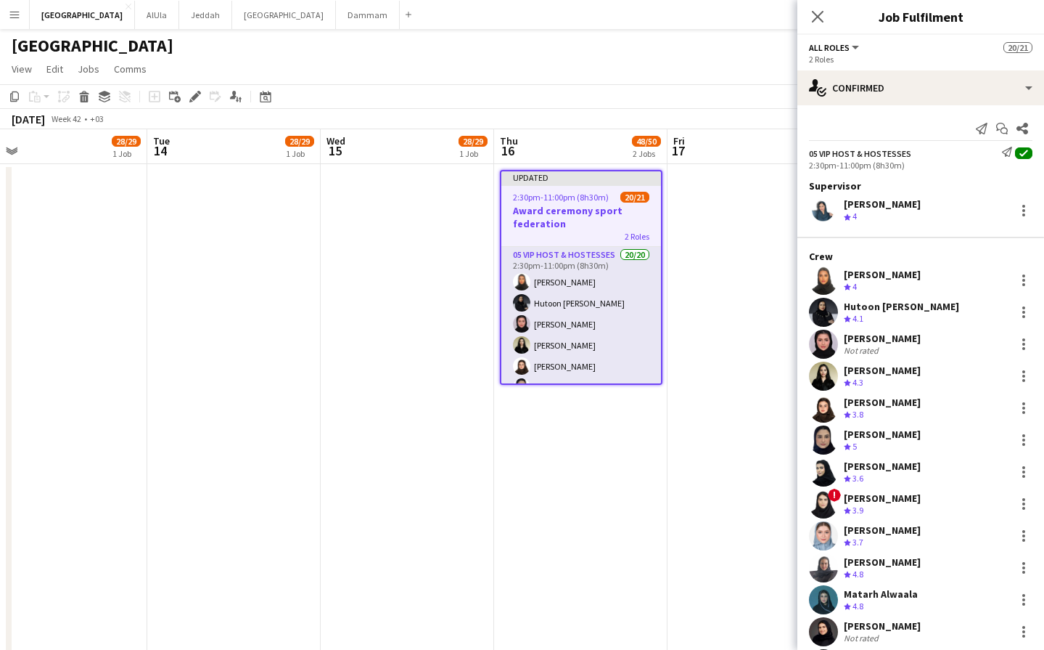
click at [603, 185] on div at bounding box center [582, 184] width 160 height 3
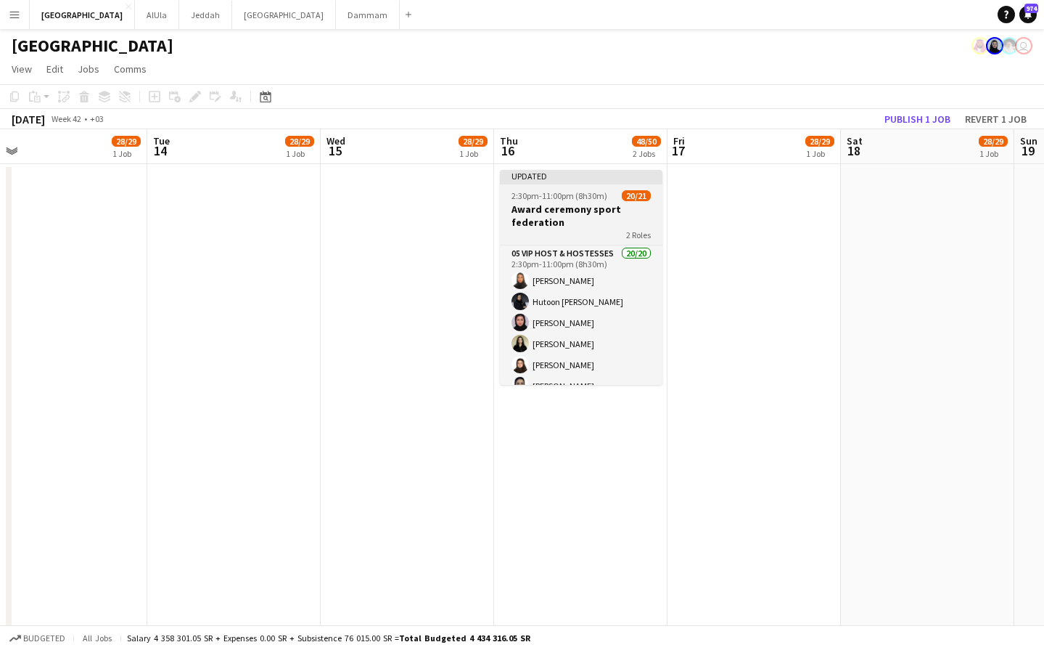
click at [605, 187] on app-job-card "Updated 2:30pm-11:00pm (8h30m) 20/21 Award ceremony sport federation 2 Roles 05…" at bounding box center [581, 277] width 163 height 215
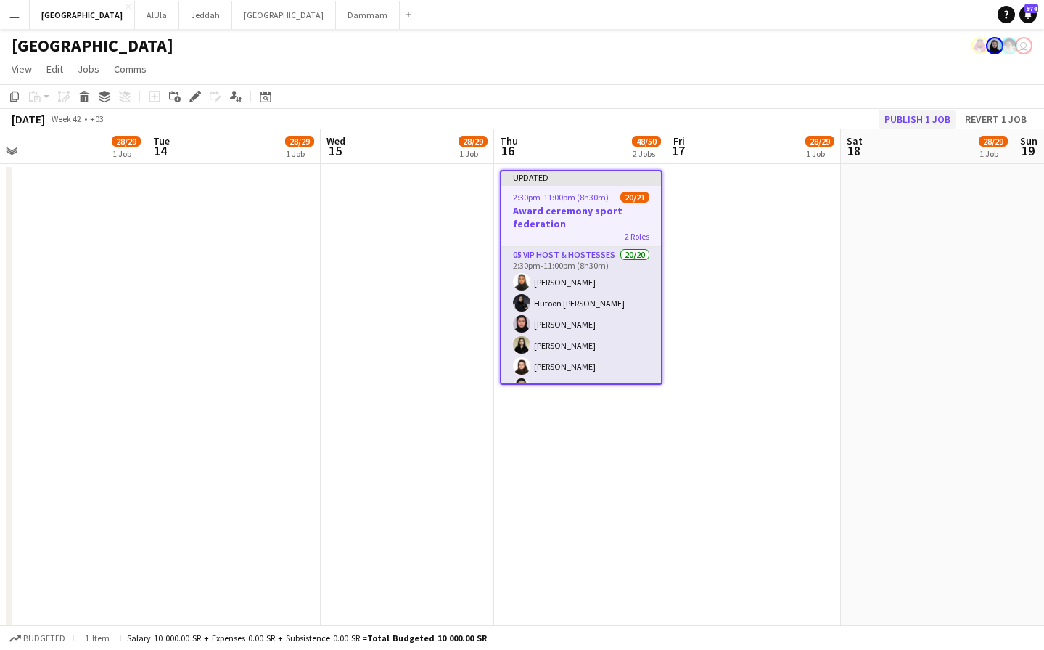
click at [927, 121] on button "Publish 1 job" at bounding box center [918, 119] width 78 height 19
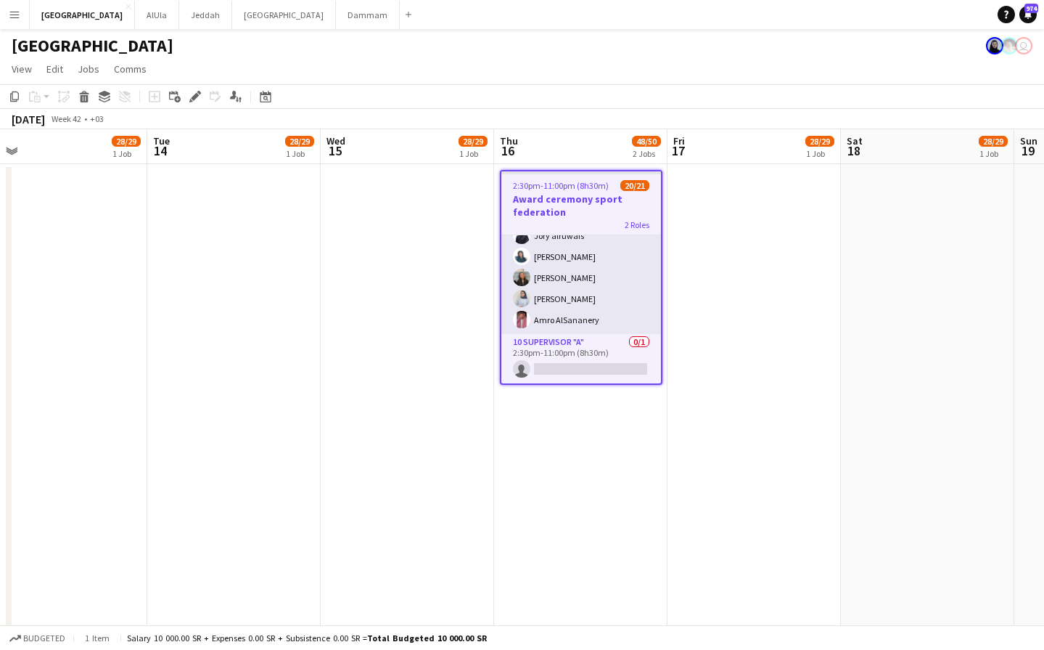
scroll to position [0, 727]
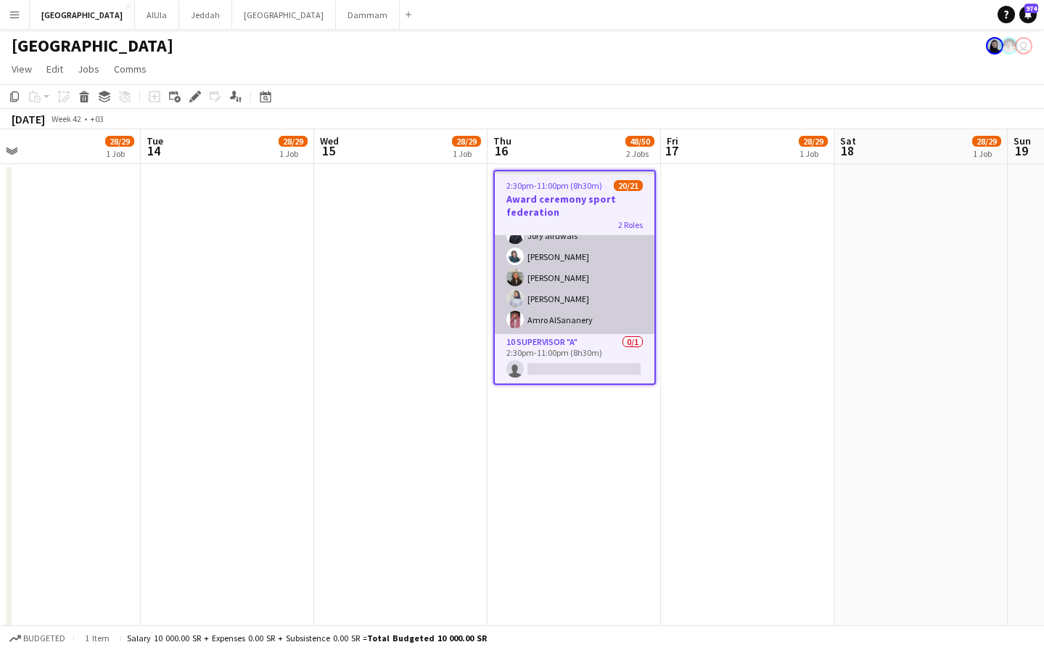
click at [557, 258] on app-card-role "05 VIP Host & Hostesses 20/20 2:30pm-11:00pm (8h30m) Nourah Alrumaih Hutoon Abd…" at bounding box center [575, 109] width 160 height 449
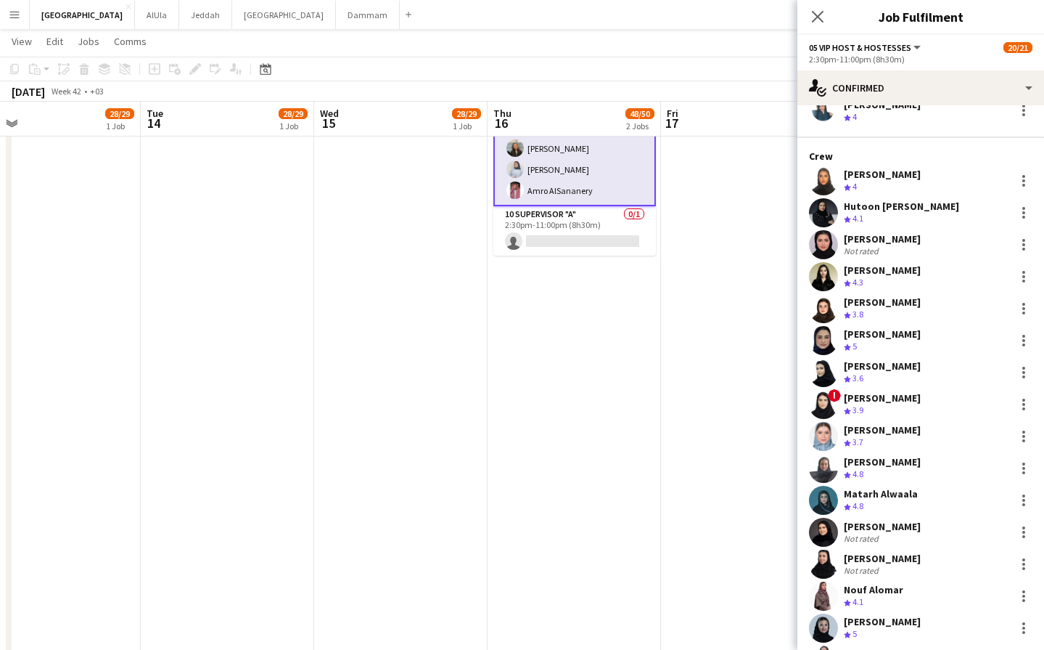
scroll to position [0, 0]
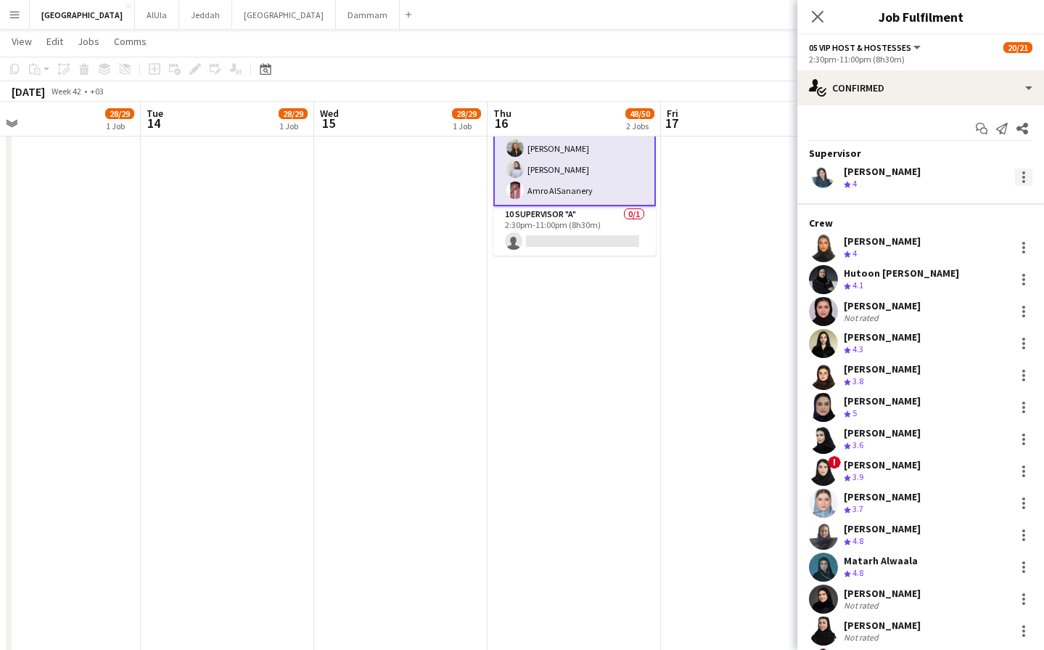
click at [1017, 175] on div at bounding box center [1023, 176] width 17 height 17
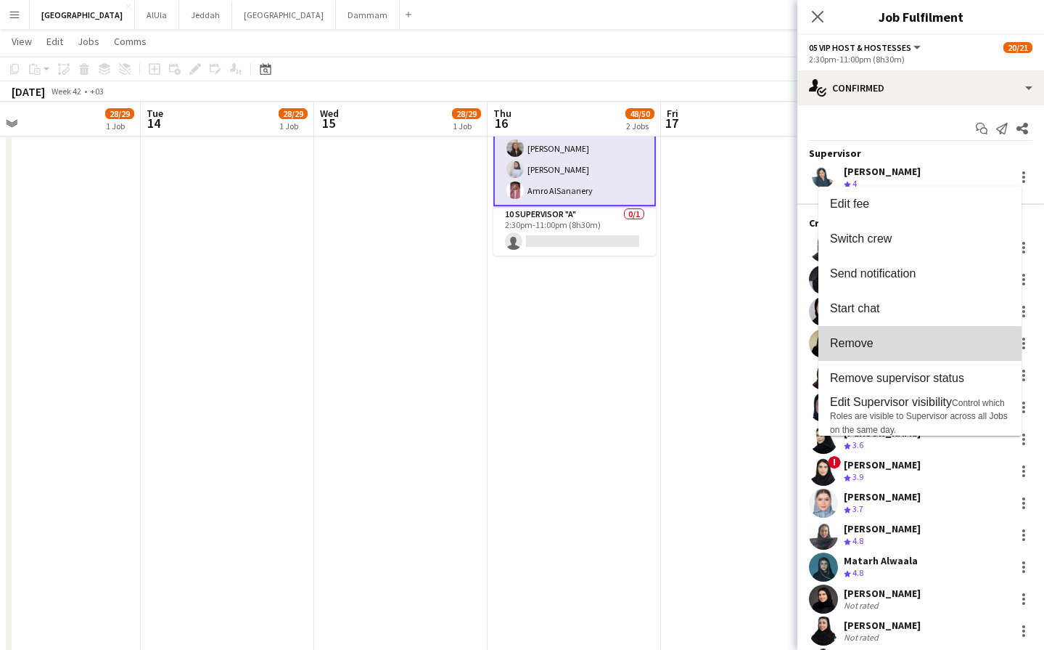
click at [907, 343] on span "Remove" at bounding box center [920, 343] width 180 height 13
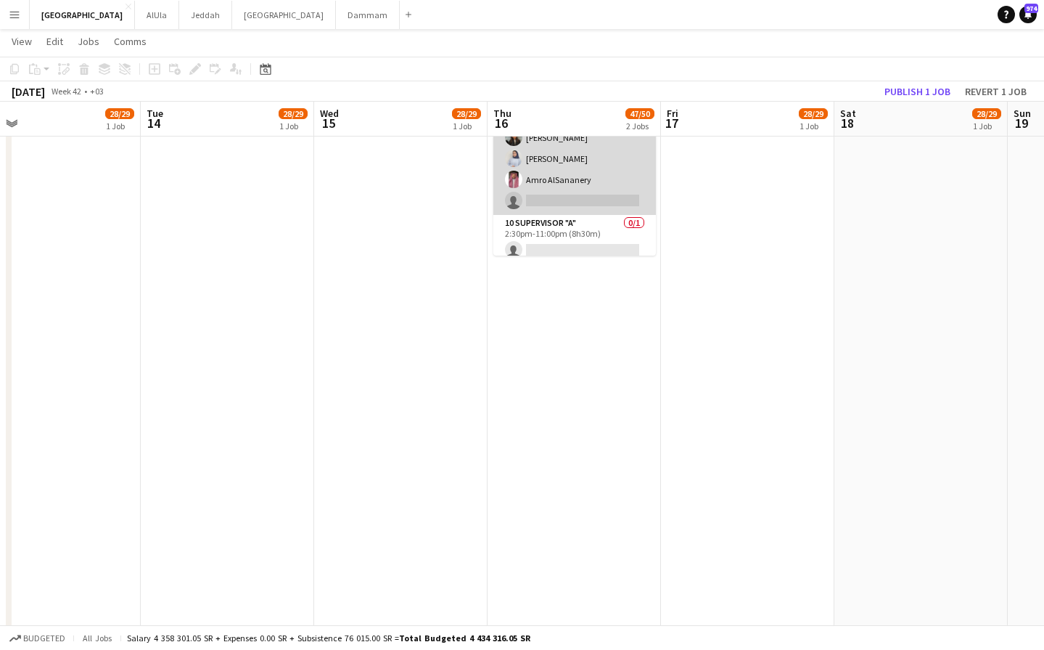
scroll to position [0, 726]
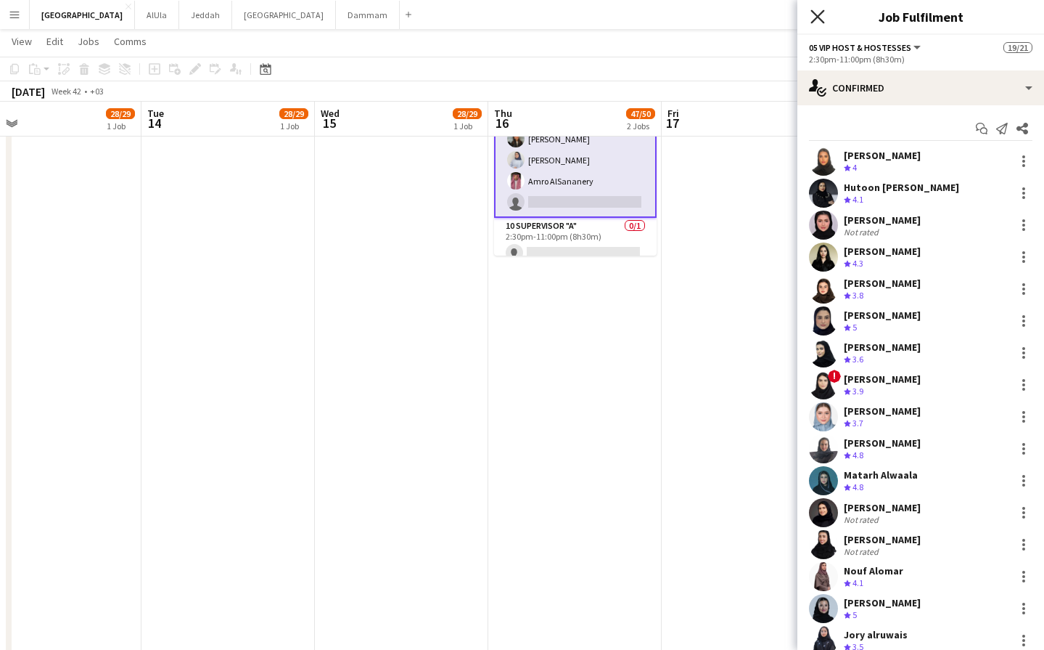
click at [814, 15] on icon "Close pop-in" at bounding box center [818, 16] width 14 height 14
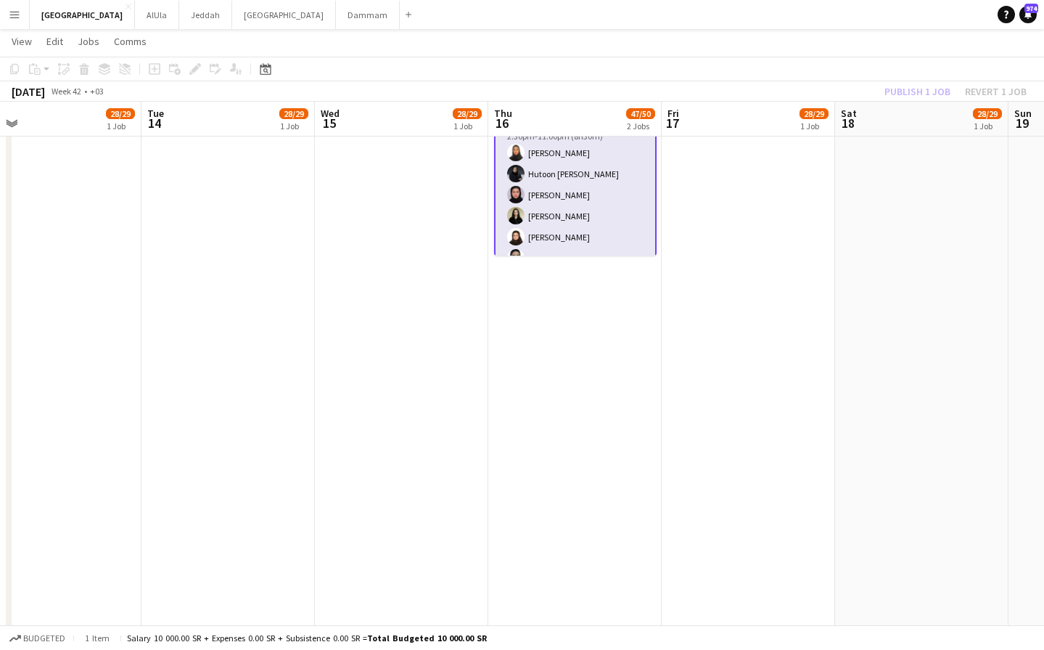
scroll to position [0, 0]
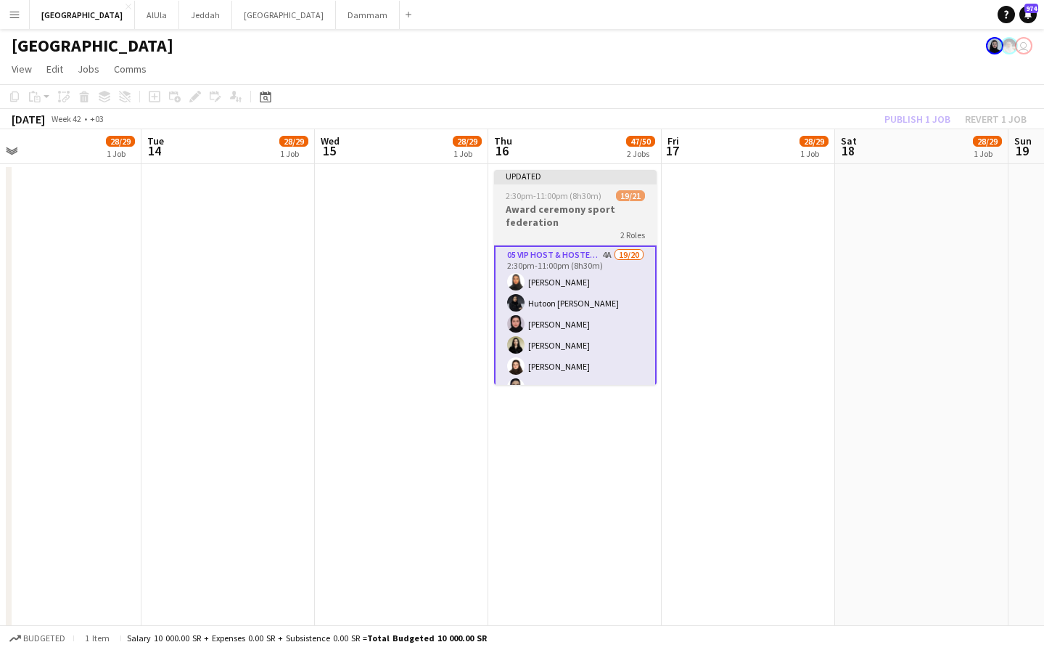
click at [597, 188] on app-job-card "Updated 2:30pm-11:00pm (8h30m) 19/21 Award ceremony sport federation 2 Roles 05…" at bounding box center [575, 277] width 163 height 215
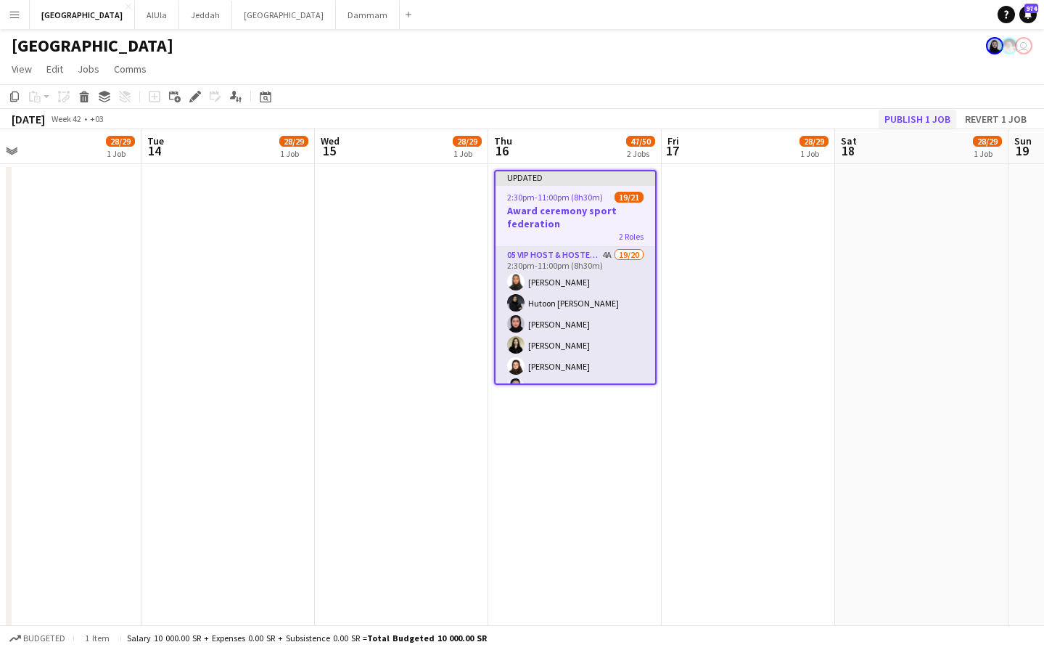
click at [912, 120] on button "Publish 1 job" at bounding box center [918, 119] width 78 height 19
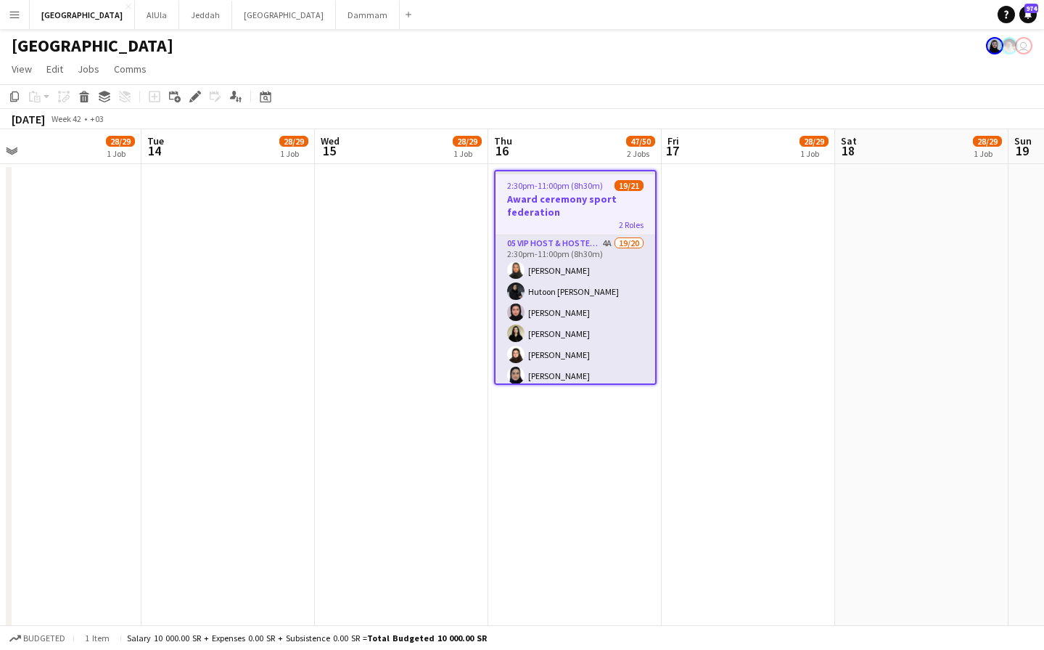
click at [11, 18] on app-icon "Menu" at bounding box center [15, 15] width 12 height 12
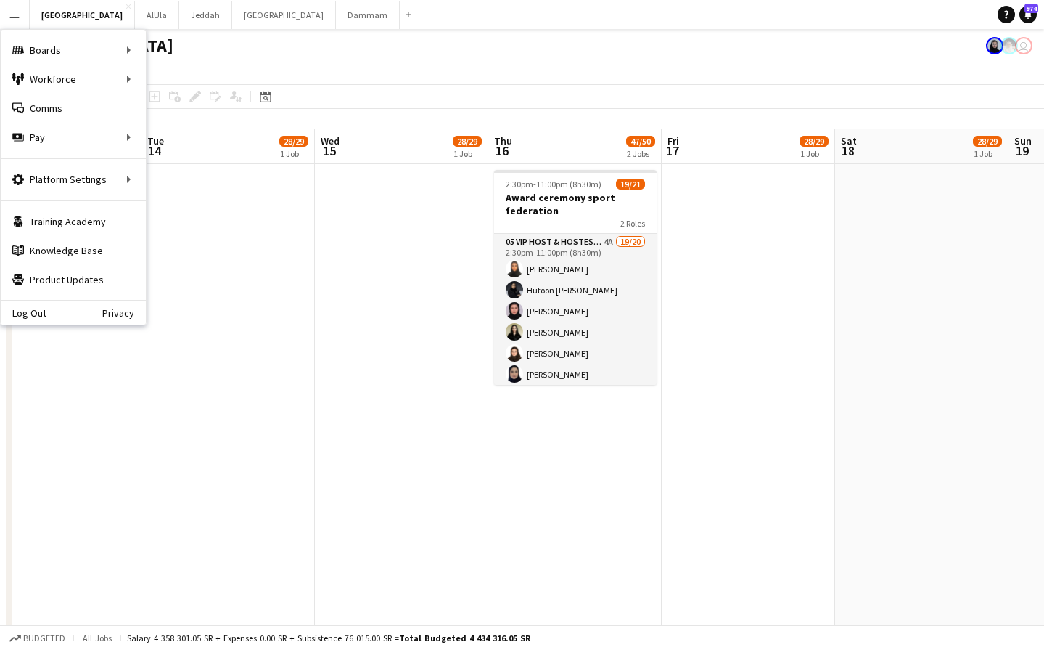
click at [343, 54] on div "Riyadh user" at bounding box center [522, 43] width 1044 height 28
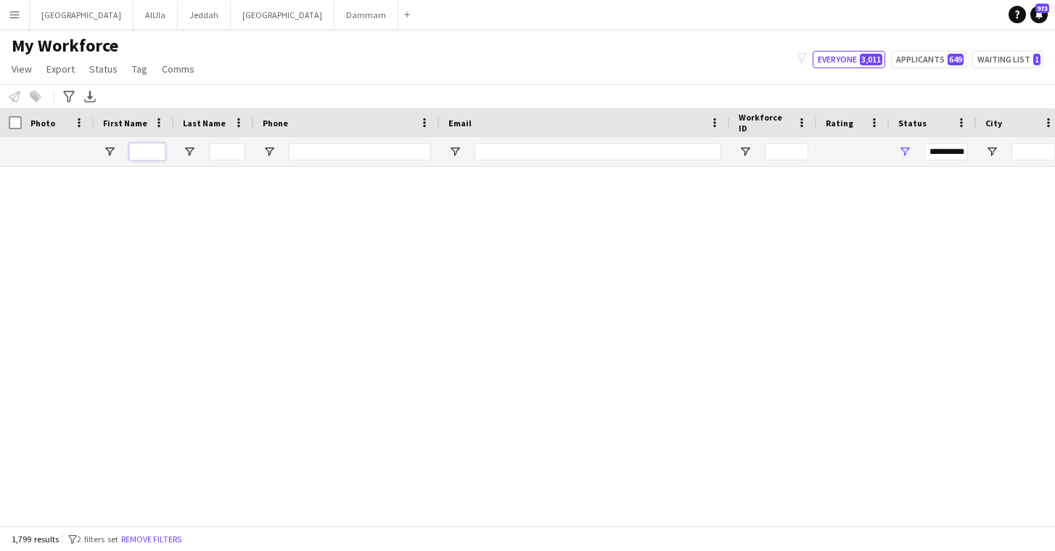
click at [149, 152] on input "First Name Filter Input" at bounding box center [147, 151] width 36 height 17
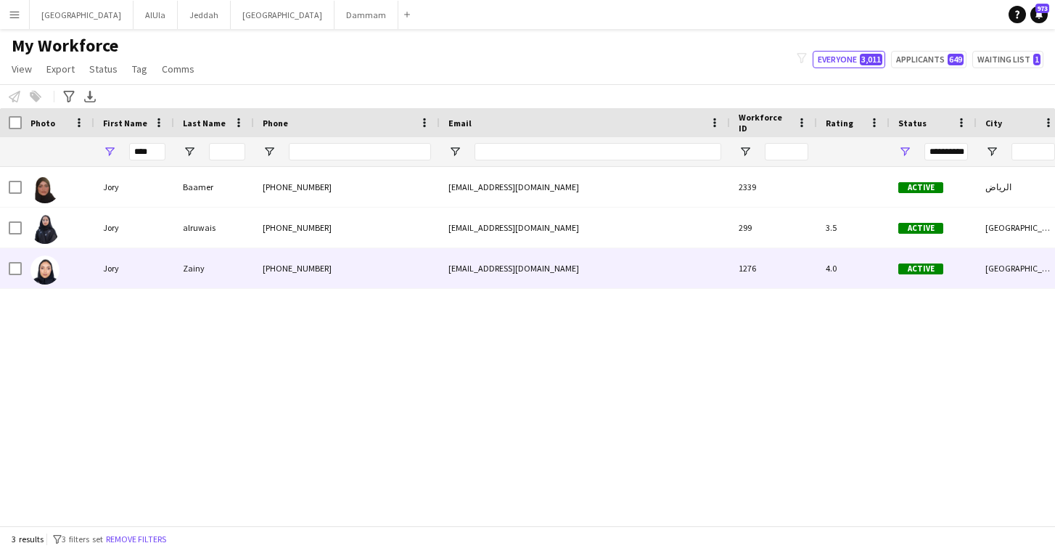
click at [168, 272] on div "Jory" at bounding box center [134, 268] width 80 height 40
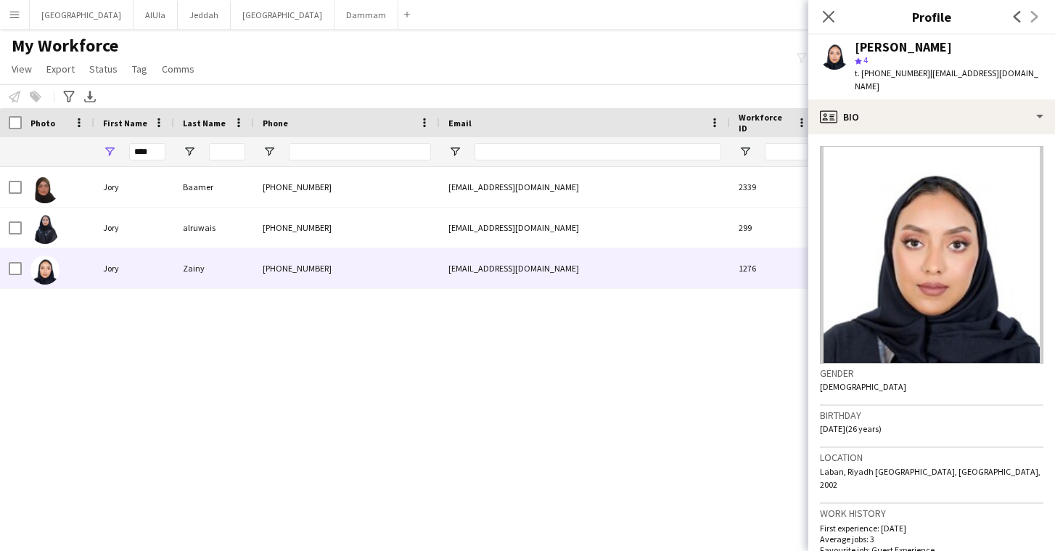
click at [886, 66] on div "star 4" at bounding box center [949, 60] width 189 height 13
click at [888, 70] on span "t. [PHONE_NUMBER]" at bounding box center [892, 72] width 75 height 11
copy span "966559943758"
click at [158, 151] on input "****" at bounding box center [147, 151] width 36 height 17
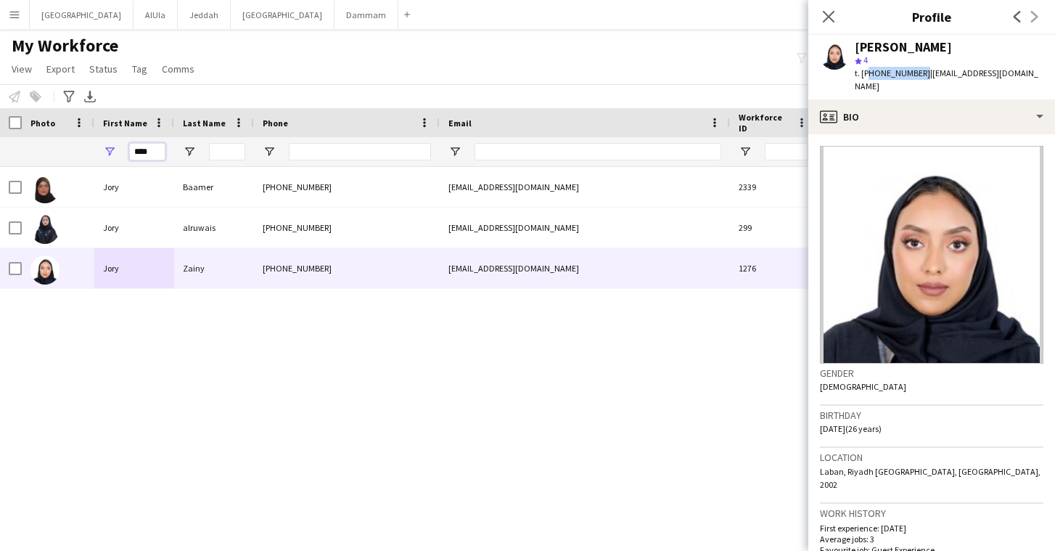
click at [158, 151] on input "****" at bounding box center [147, 151] width 36 height 17
click at [137, 151] on input "****" at bounding box center [147, 151] width 36 height 17
click at [137, 152] on input "****" at bounding box center [147, 151] width 36 height 17
click at [144, 152] on input "****" at bounding box center [147, 151] width 36 height 17
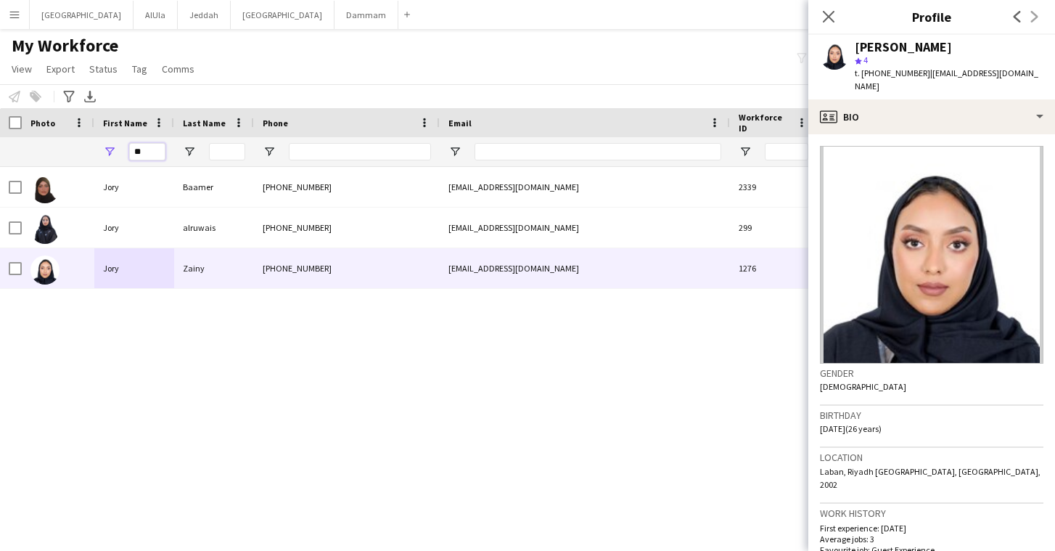
type input "*"
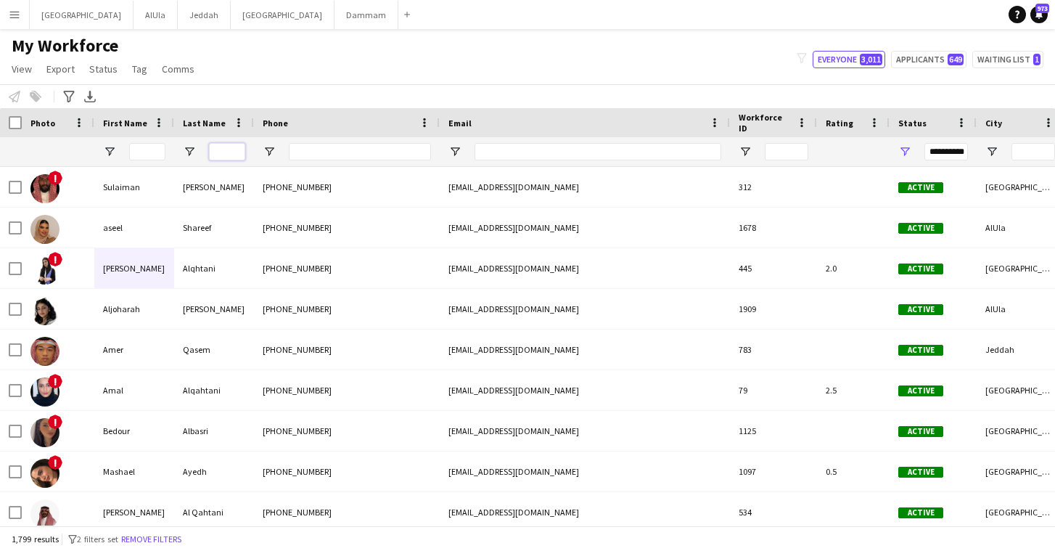
click at [216, 147] on input "Last Name Filter Input" at bounding box center [227, 151] width 36 height 17
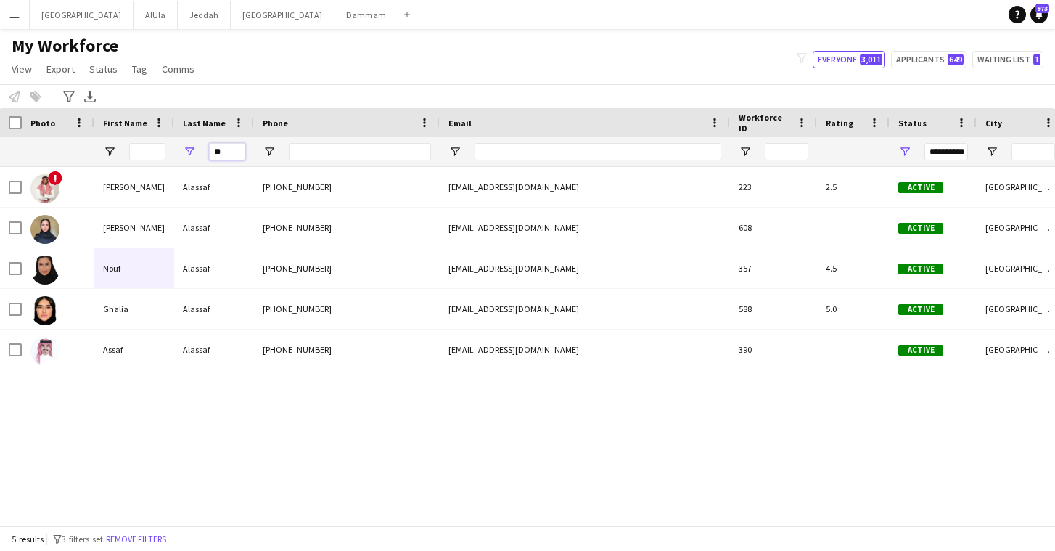
type input "*"
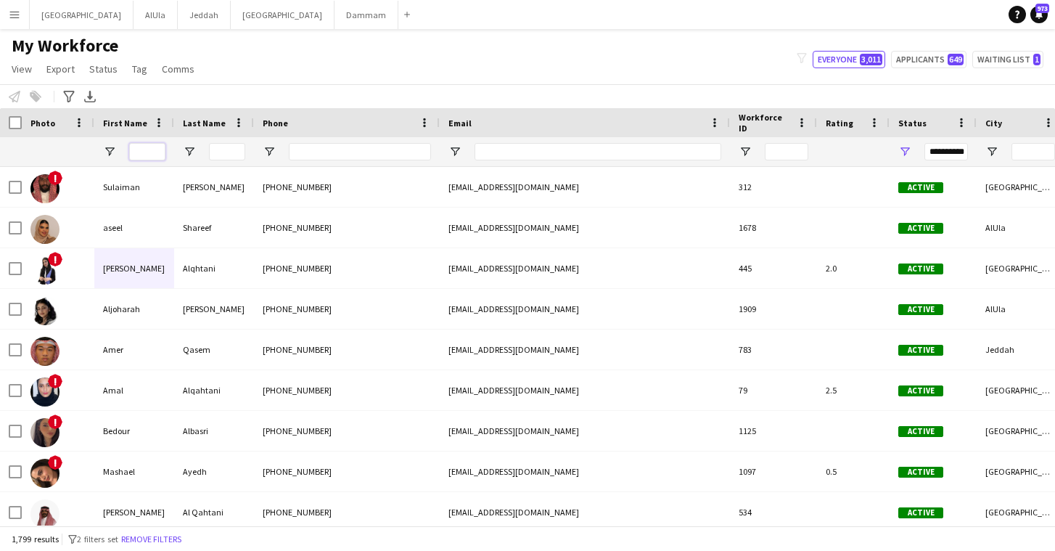
click at [146, 153] on input "First Name Filter Input" at bounding box center [147, 151] width 36 height 17
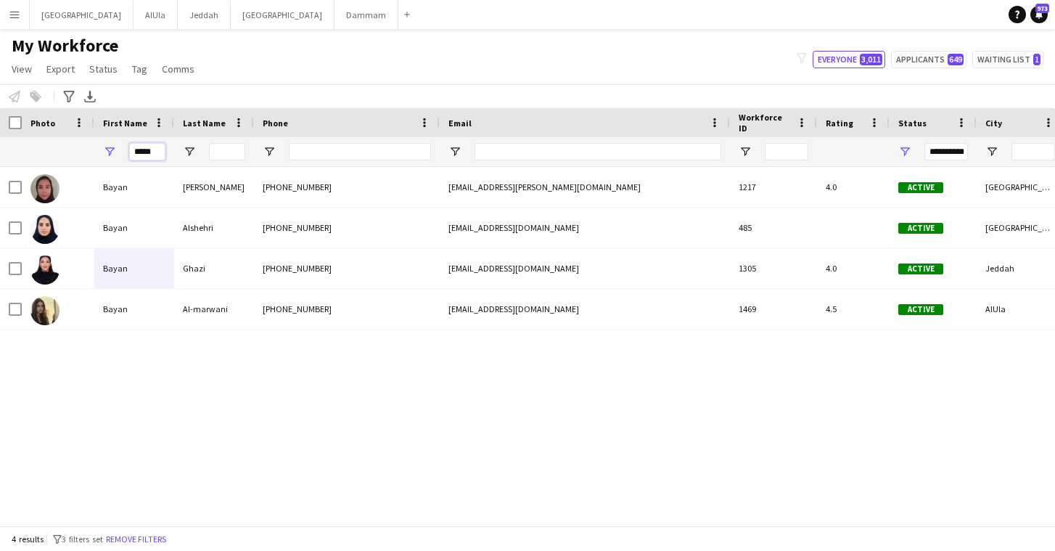
type input "*****"
click at [499, 48] on div "My Workforce View Views Default view New view Update view Delete view Edit name…" at bounding box center [527, 59] width 1055 height 49
click at [161, 152] on input "*****" at bounding box center [147, 151] width 36 height 17
drag, startPoint x: 159, startPoint y: 146, endPoint x: 129, endPoint y: 146, distance: 29.8
click at [129, 146] on input "*****" at bounding box center [147, 151] width 36 height 17
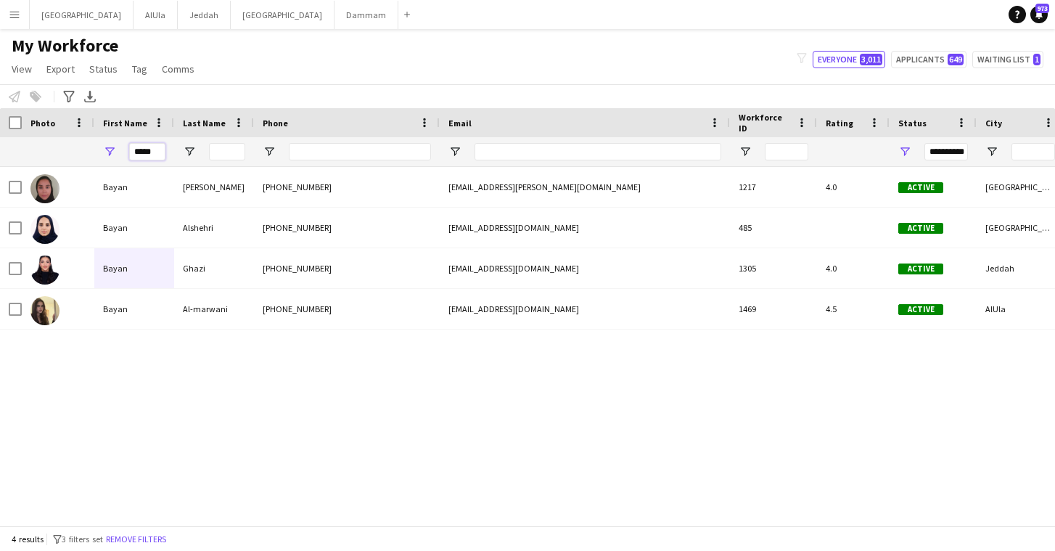
click at [147, 155] on input "*****" at bounding box center [147, 151] width 36 height 17
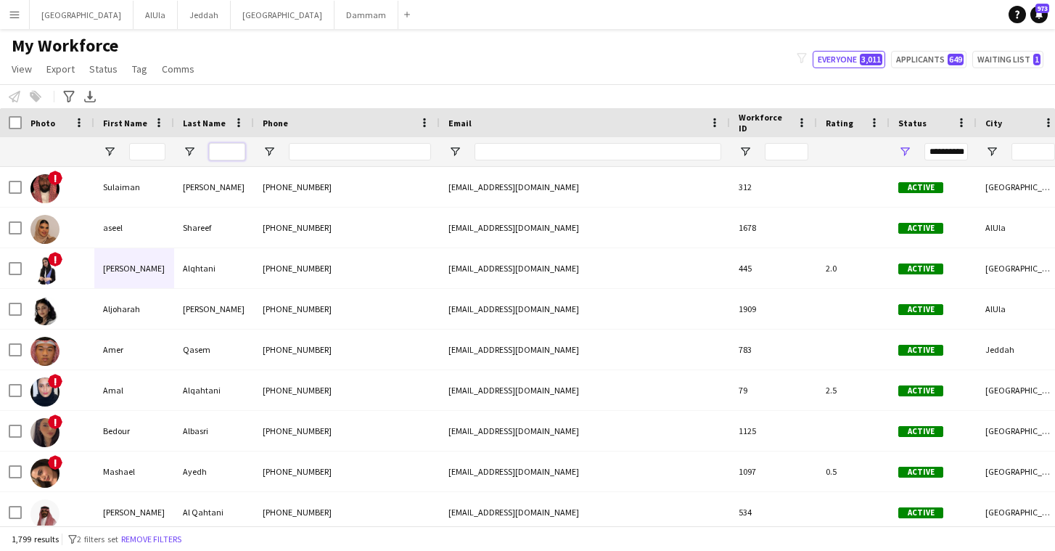
click at [227, 149] on input "Last Name Filter Input" at bounding box center [227, 151] width 36 height 17
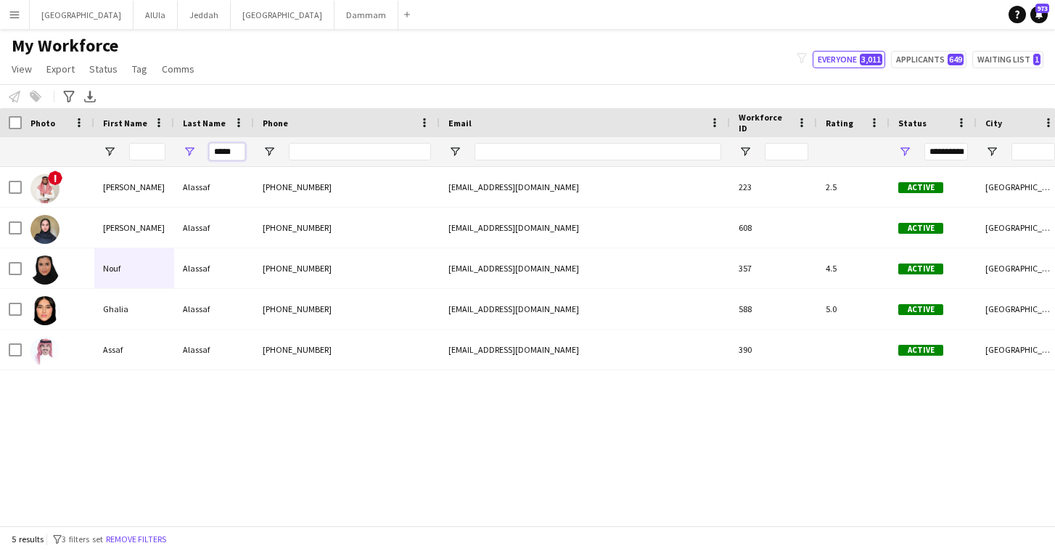
type input "*****"
click at [226, 149] on input "*****" at bounding box center [227, 151] width 36 height 17
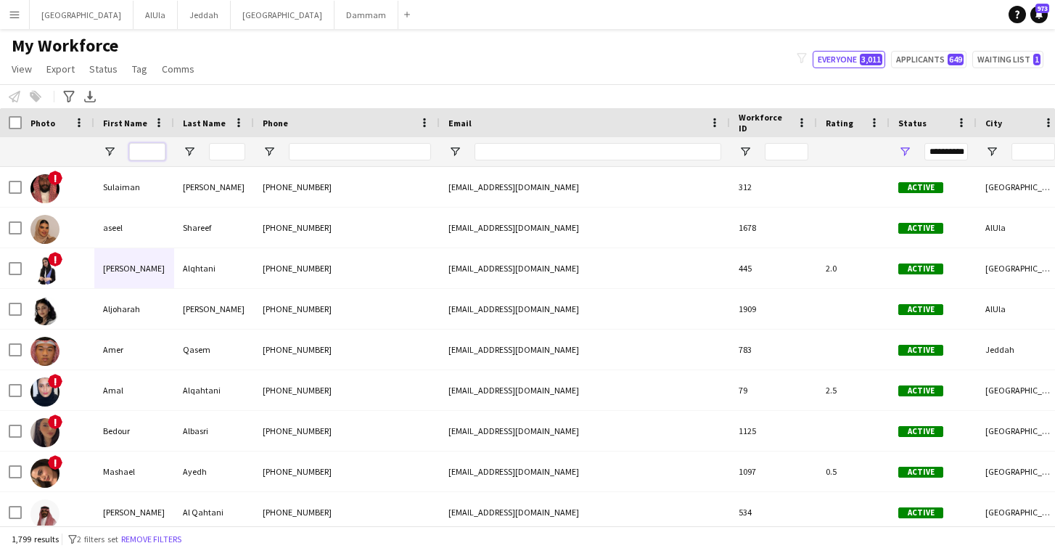
click at [150, 150] on input "First Name Filter Input" at bounding box center [147, 151] width 36 height 17
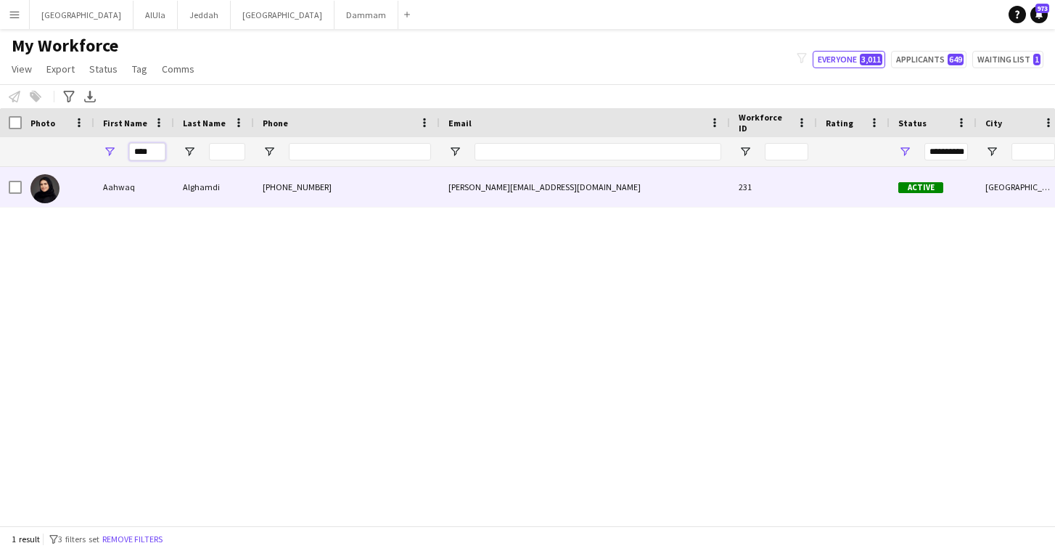
type input "***"
drag, startPoint x: 147, startPoint y: 179, endPoint x: 129, endPoint y: 211, distance: 37.0
click at [129, 211] on div "[PERSON_NAME] [PHONE_NUMBER] [PERSON_NAME][EMAIL_ADDRESS][DOMAIN_NAME] 231 Acti…" at bounding box center [527, 346] width 1055 height 359
click at [136, 189] on div "Aahwaq" at bounding box center [134, 187] width 80 height 40
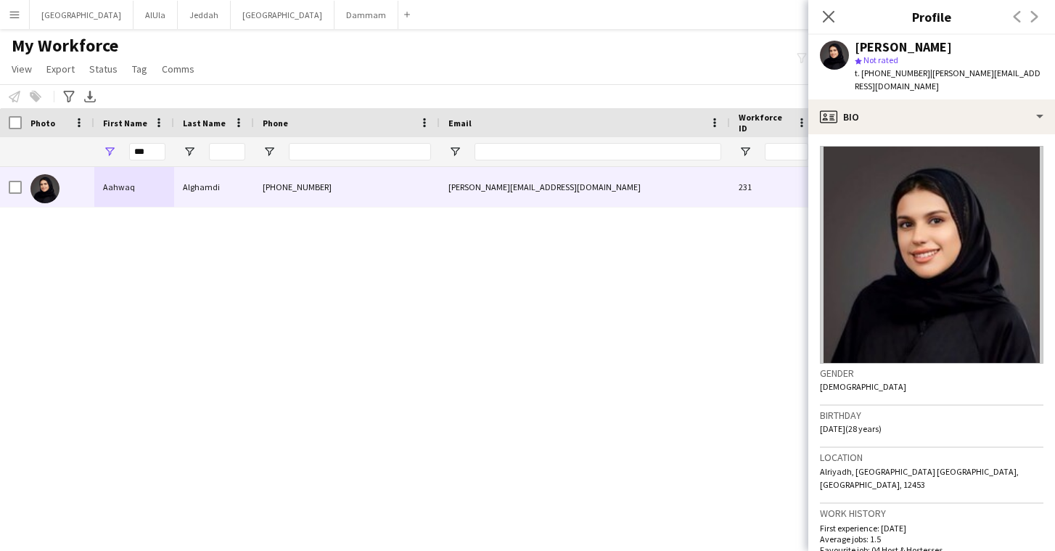
click at [901, 44] on div "[PERSON_NAME]" at bounding box center [903, 47] width 97 height 13
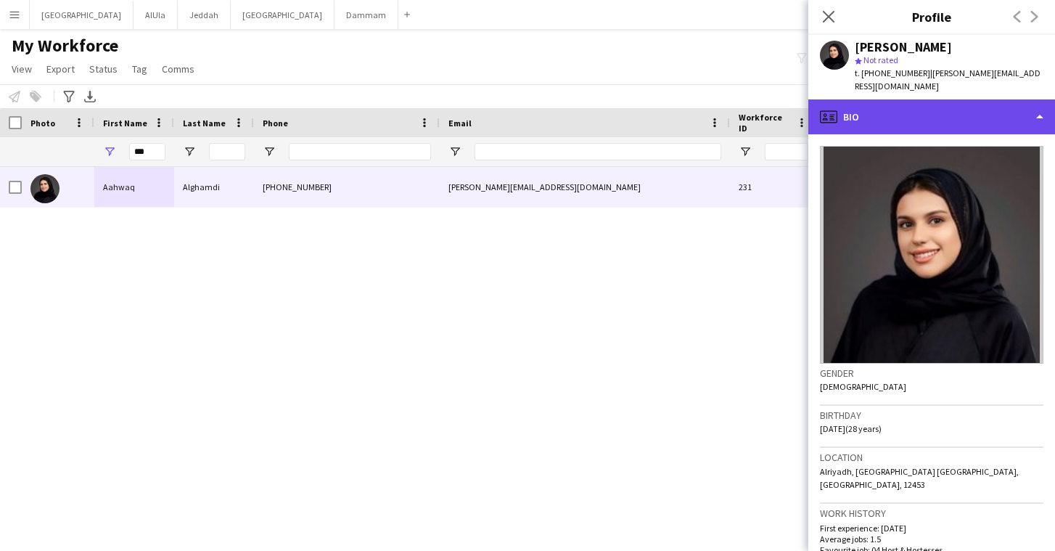
click at [946, 107] on div "profile Bio" at bounding box center [932, 116] width 247 height 35
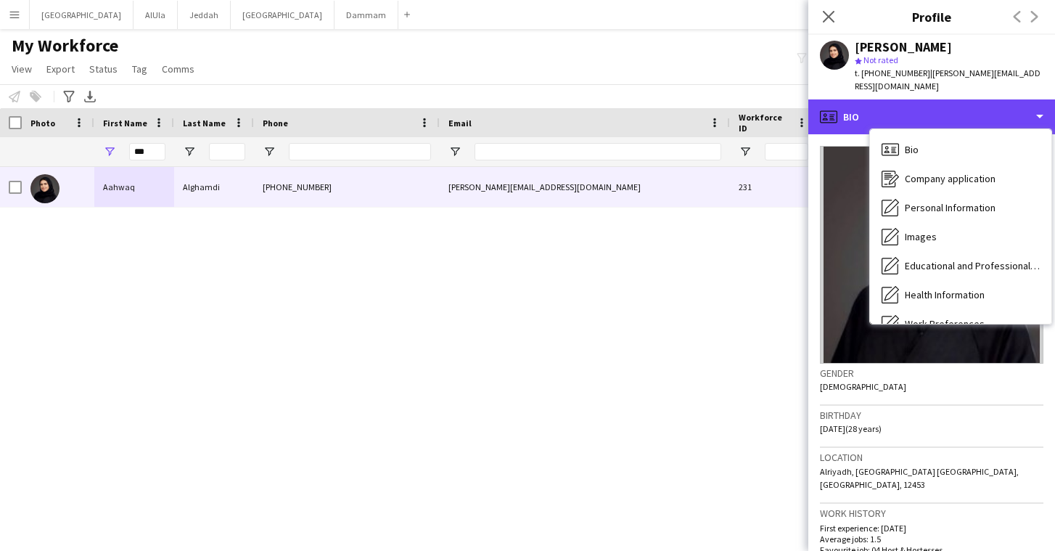
scroll to position [165, 0]
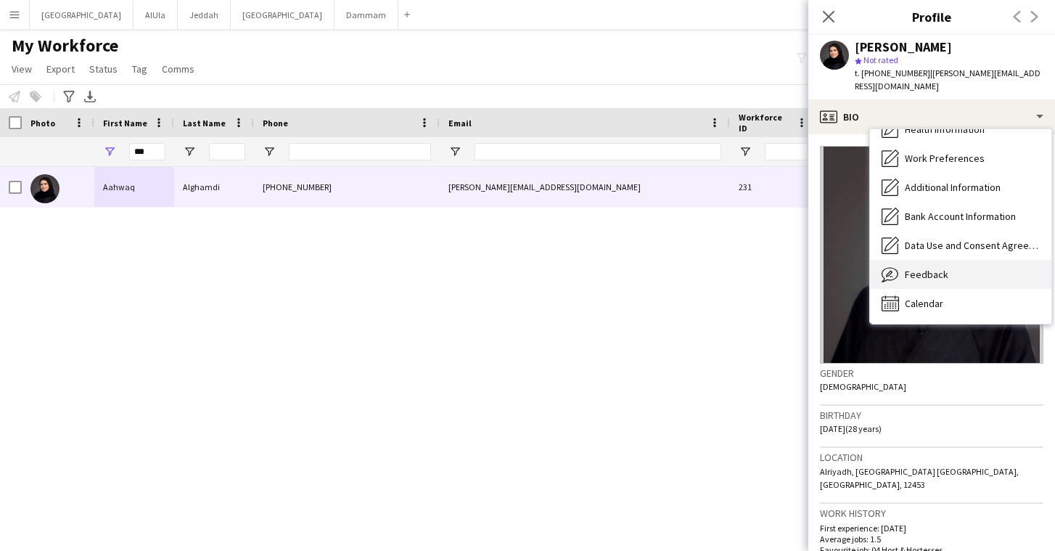
click at [917, 260] on div "Feedback Feedback" at bounding box center [960, 274] width 181 height 29
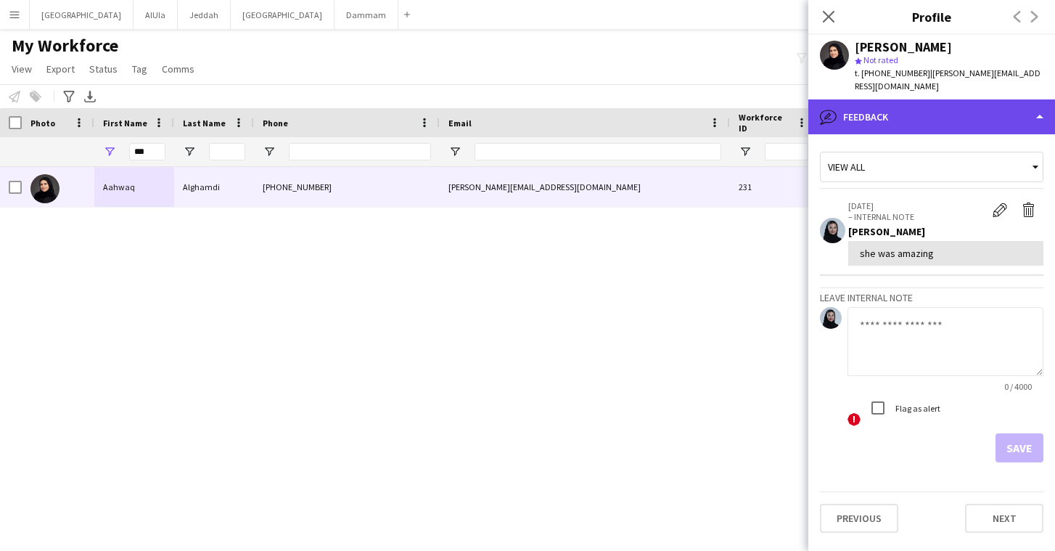
click at [882, 102] on div "bubble-pencil Feedback" at bounding box center [932, 116] width 247 height 35
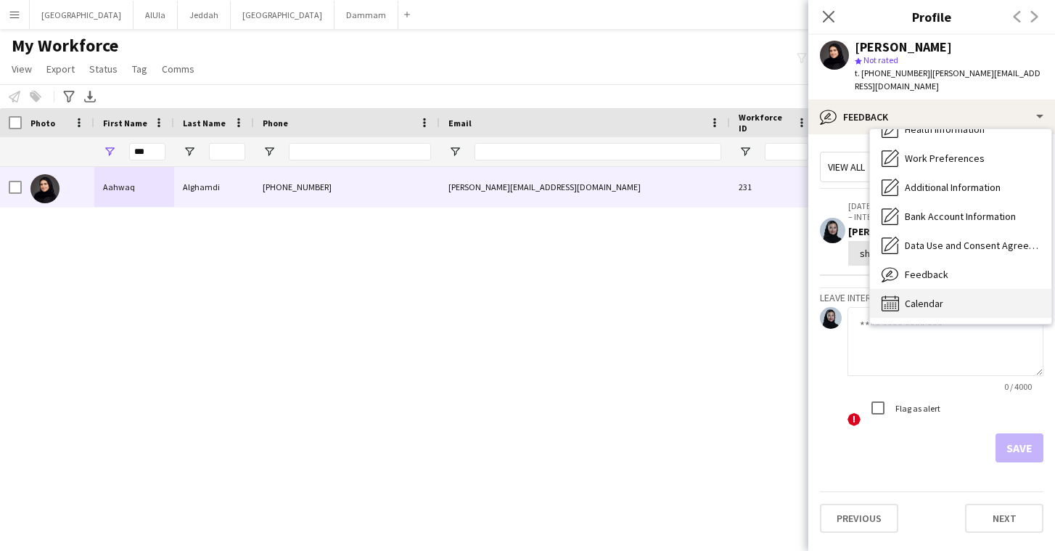
click at [928, 297] on span "Calendar" at bounding box center [924, 303] width 38 height 13
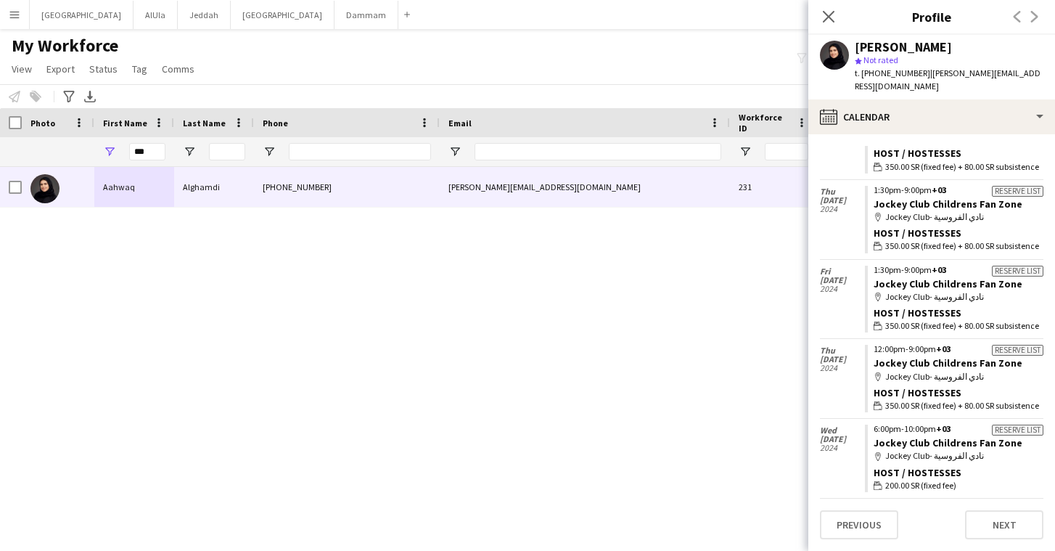
scroll to position [0, 0]
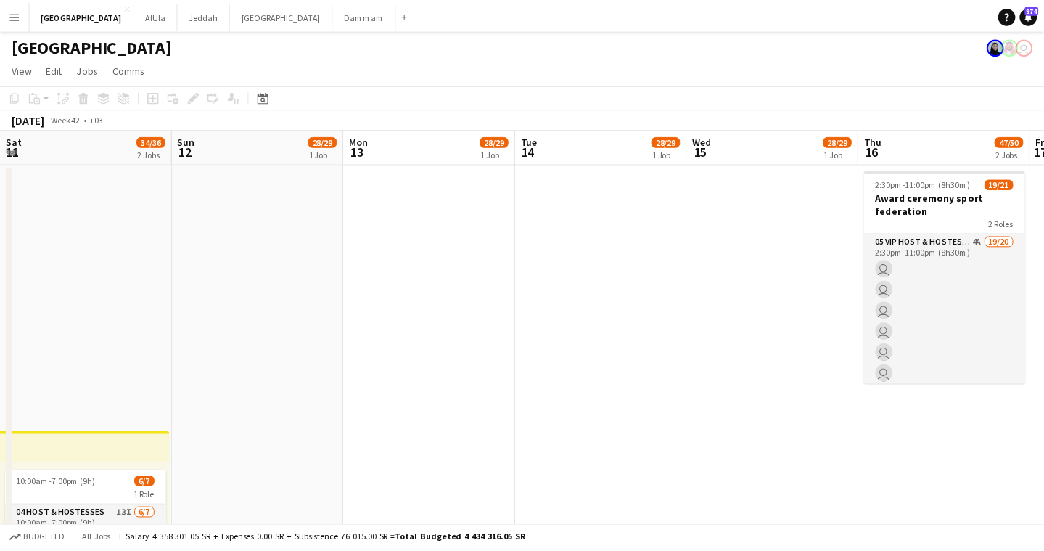
scroll to position [0, 726]
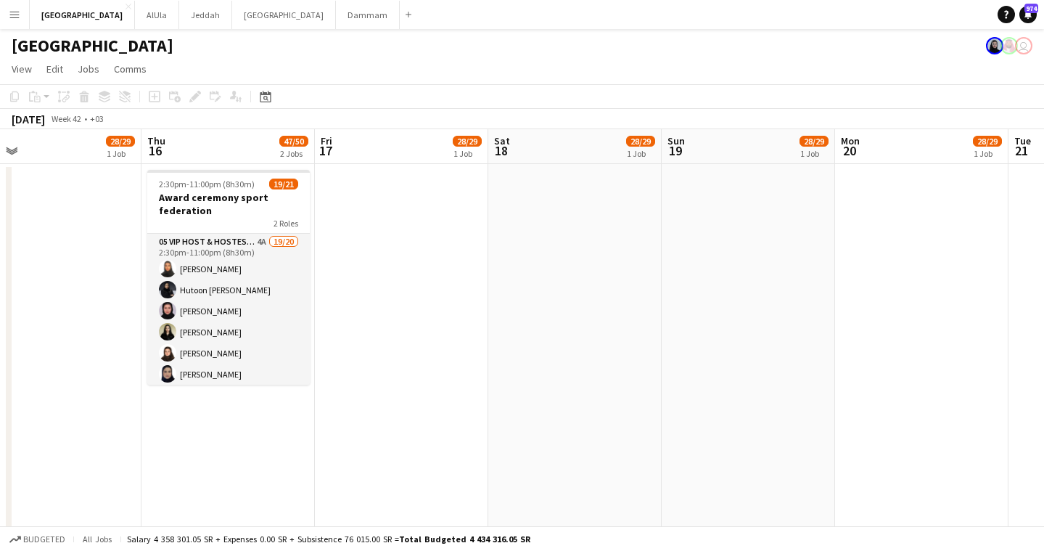
click at [463, 66] on app-page-menu "View Day view expanded Day view collapsed Month view Date picker Jump to today …" at bounding box center [522, 71] width 1044 height 28
